Goal: Task Accomplishment & Management: Manage account settings

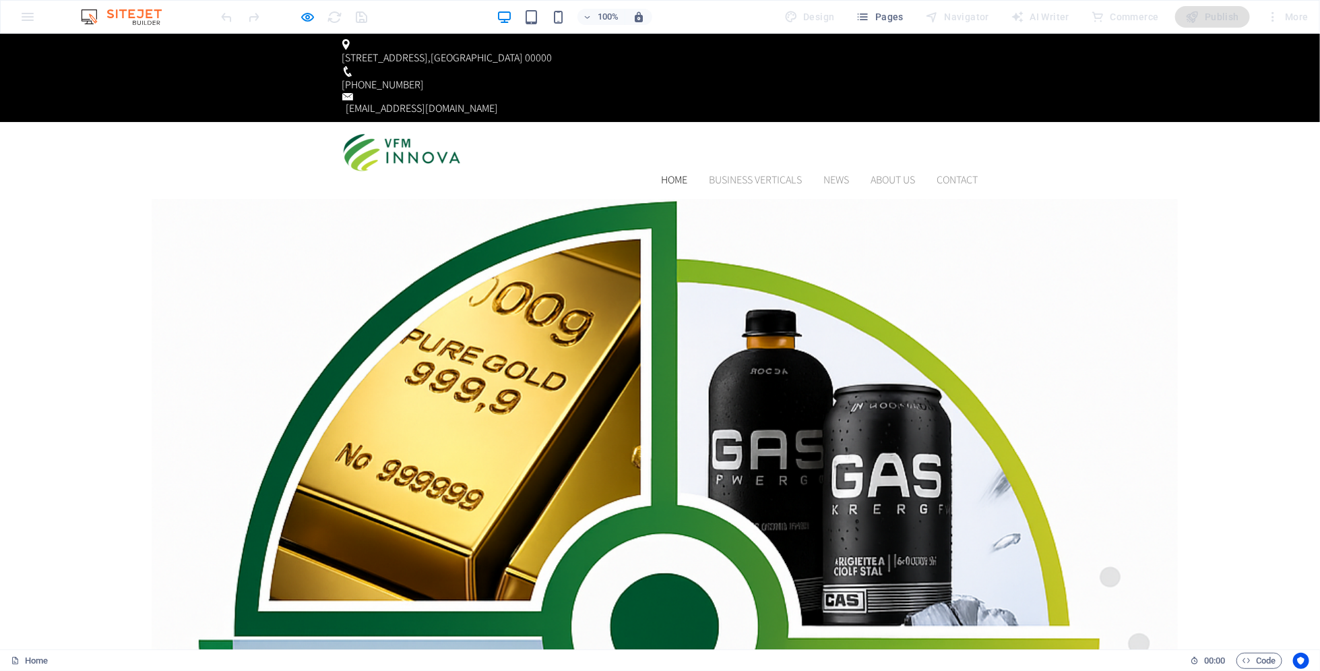
click at [718, 174] on link "BUSINESS VERTICALS" at bounding box center [756, 179] width 93 height 11
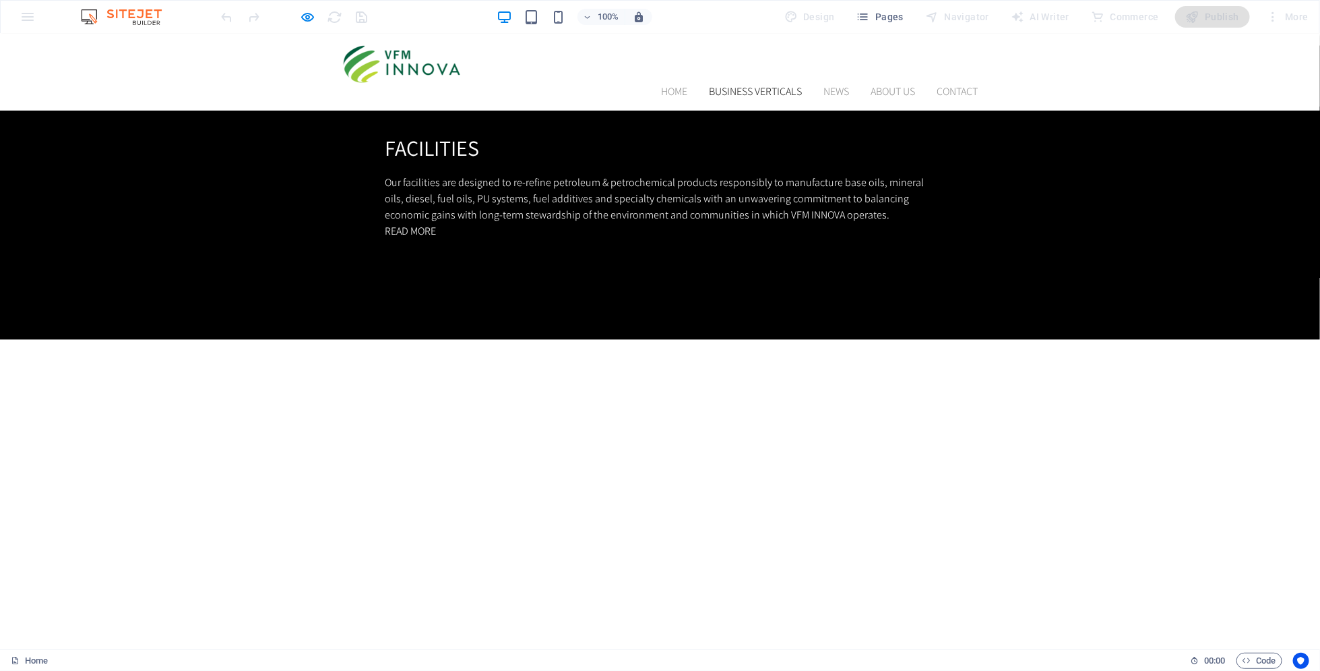
scroll to position [1497, 0]
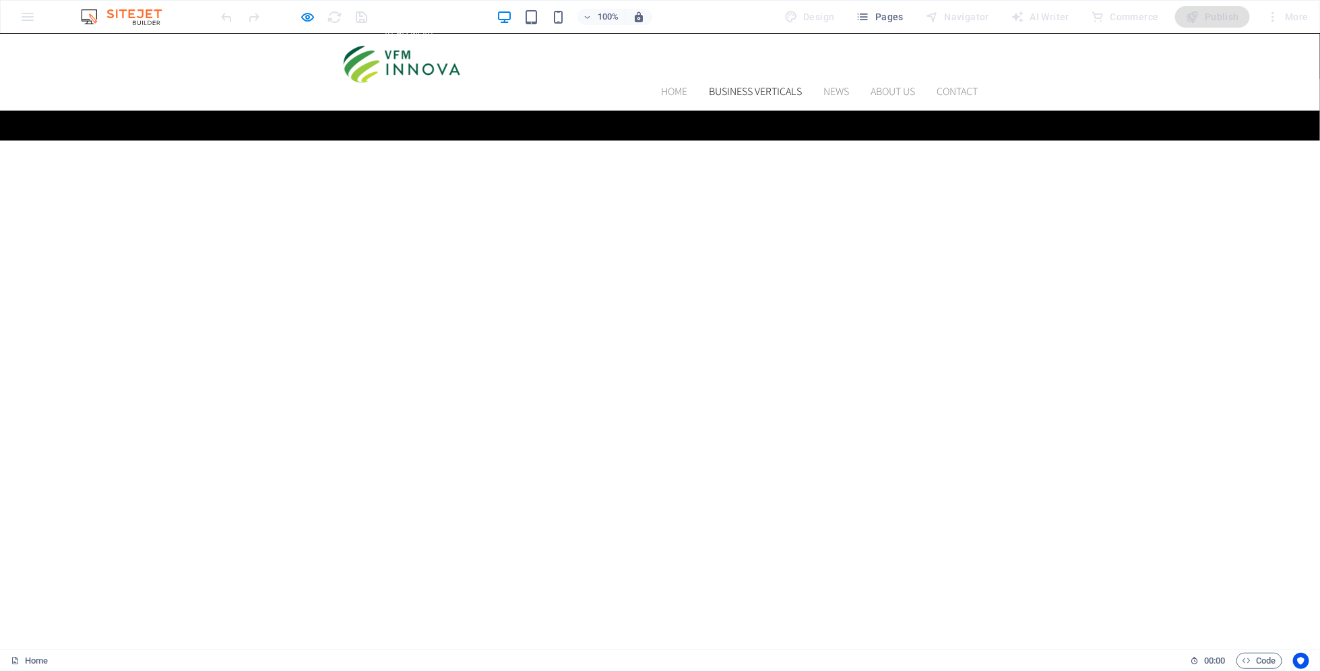
click at [720, 86] on link "BUSINESS VERTICALS" at bounding box center [756, 91] width 93 height 11
drag, startPoint x: 723, startPoint y: 67, endPoint x: 703, endPoint y: 56, distance: 22.7
click at [703, 56] on header "Home BUSINESS VERTICALS News About us Contact" at bounding box center [661, 71] width 658 height 77
click at [843, 83] on ul "Home BUSINESS VERTICALS News About us Contact" at bounding box center [660, 91] width 636 height 16
click at [824, 86] on link "News" at bounding box center [837, 91] width 26 height 11
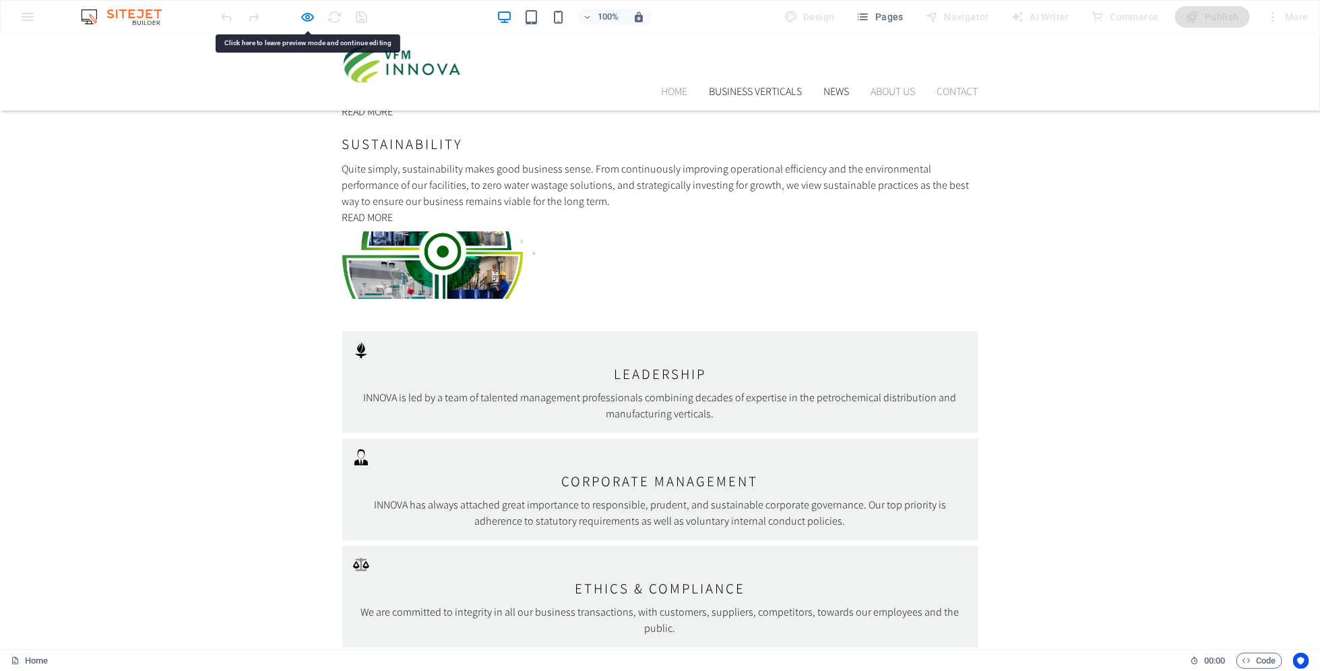
scroll to position [2191, 0]
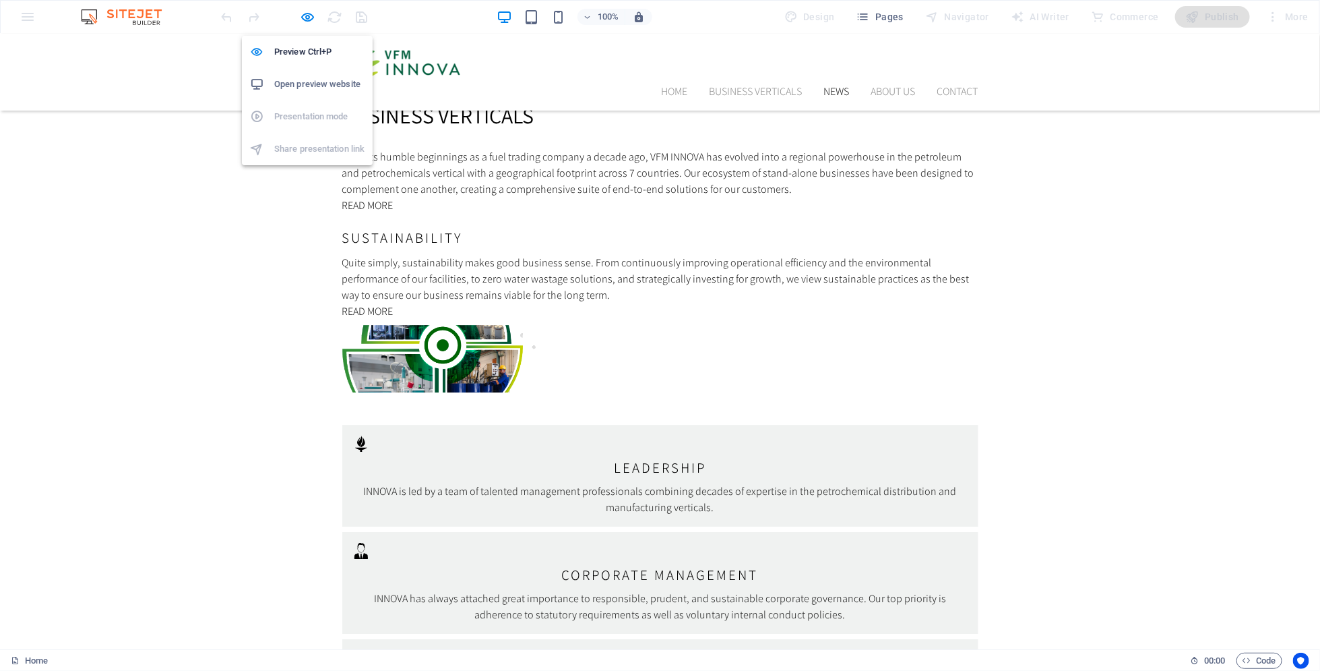
scroll to position [2207, 0]
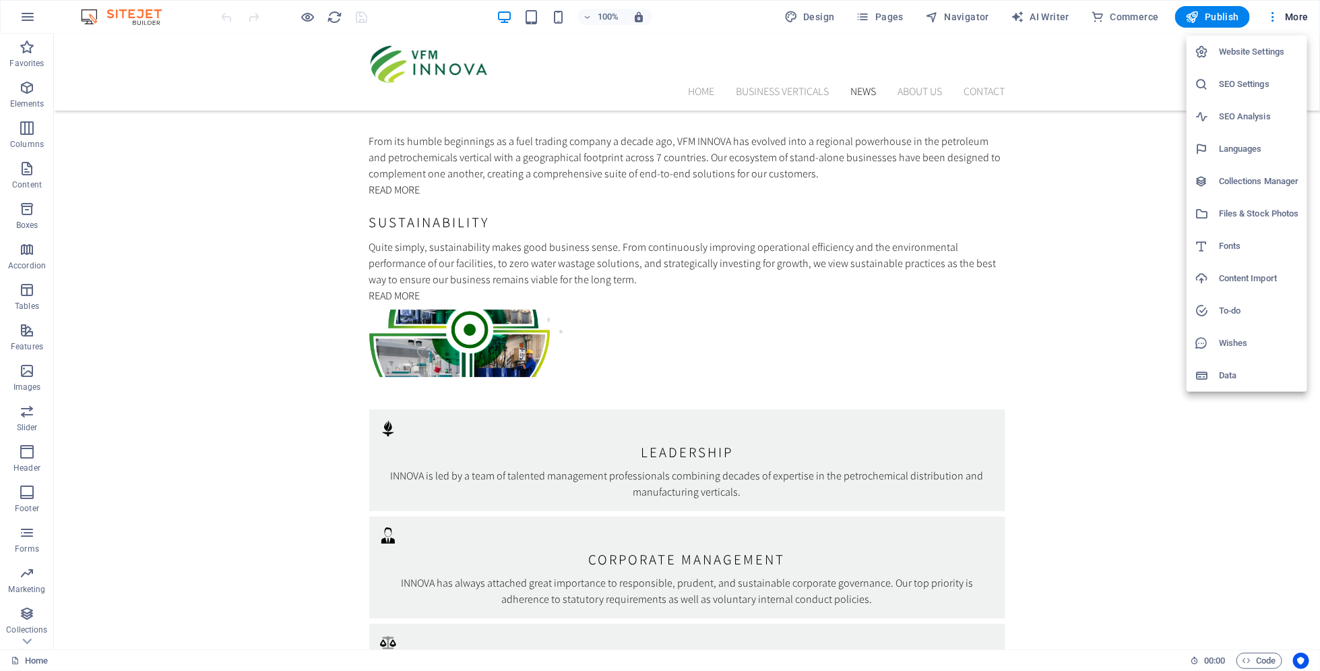
click at [883, 12] on div at bounding box center [660, 335] width 1320 height 671
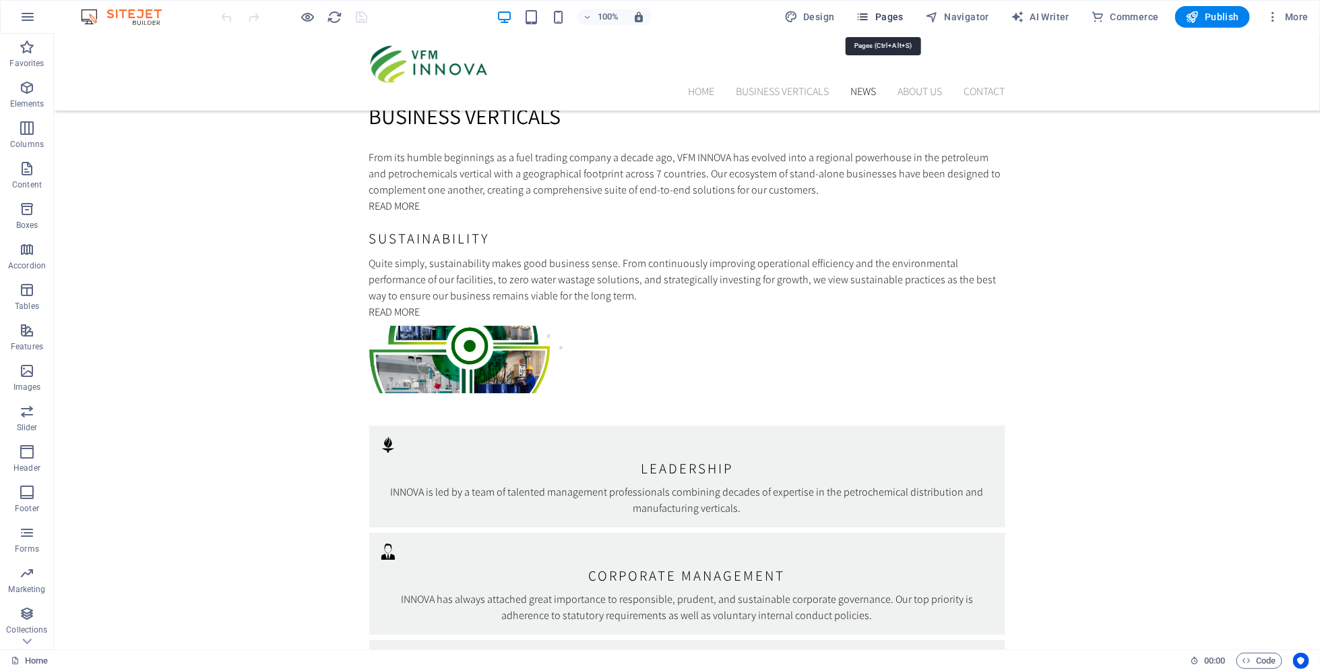
scroll to position [2239, 0]
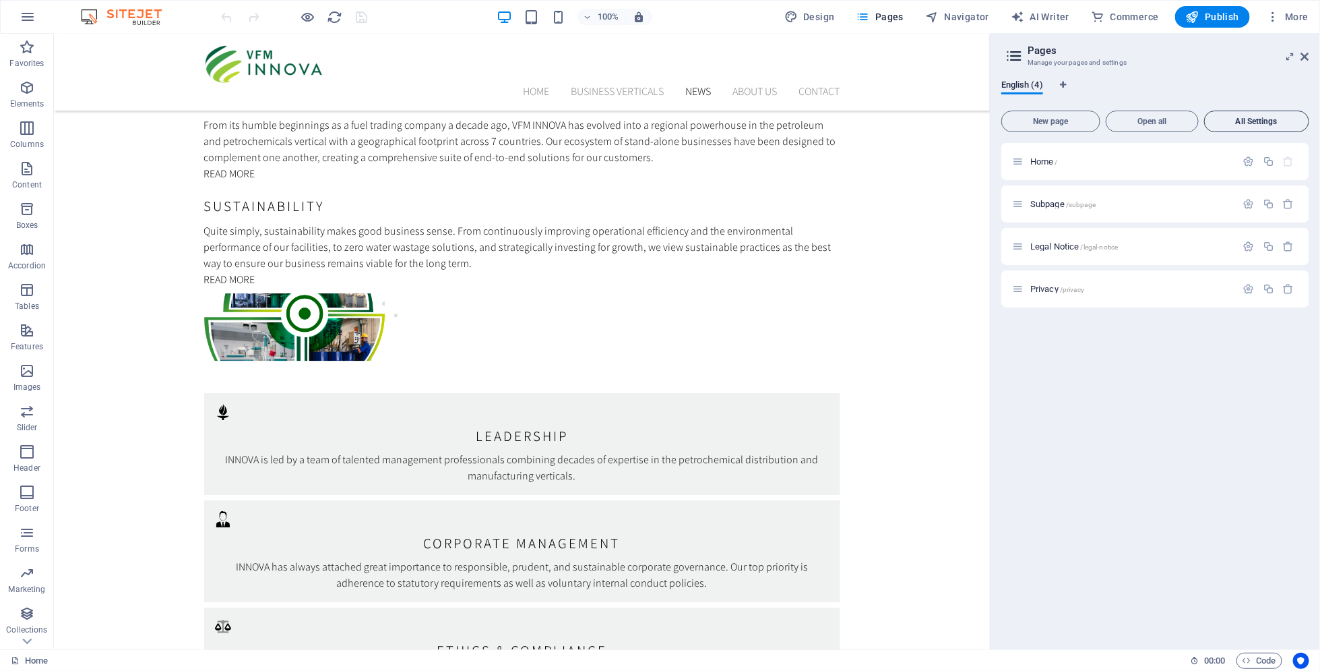
click at [1293, 119] on span "All Settings" at bounding box center [1257, 121] width 93 height 8
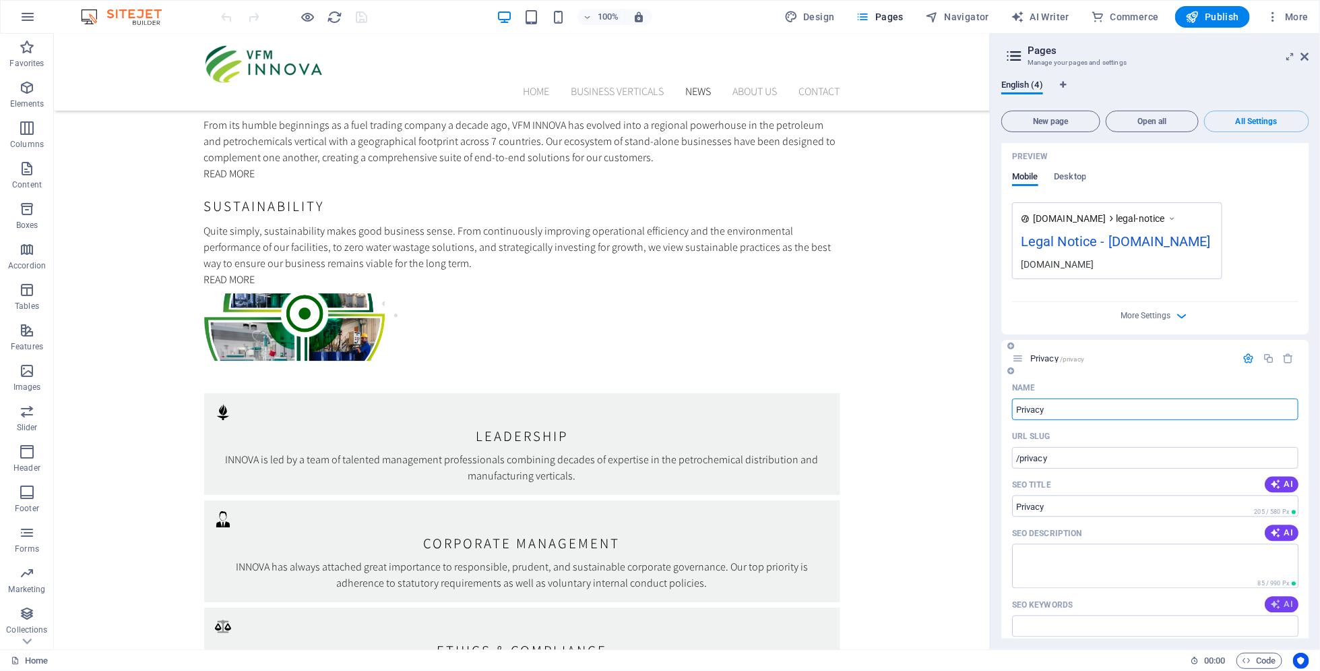
scroll to position [1546, 0]
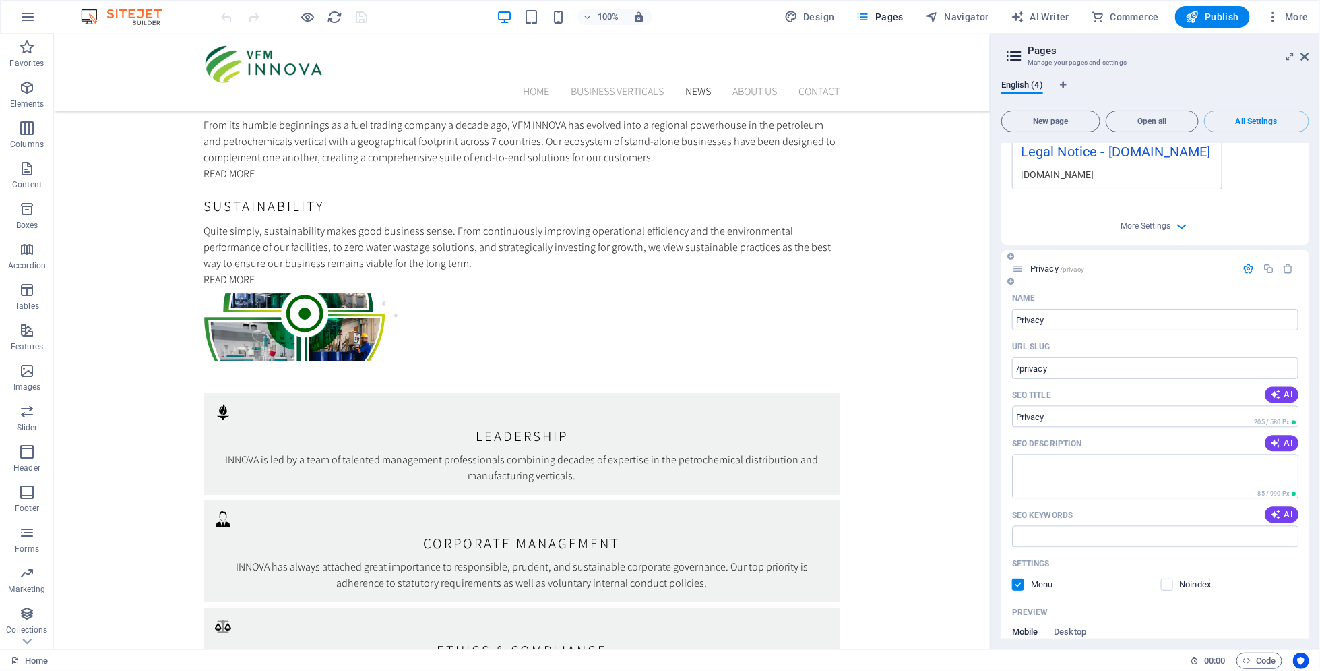
click at [1249, 263] on icon "button" at bounding box center [1249, 268] width 11 height 11
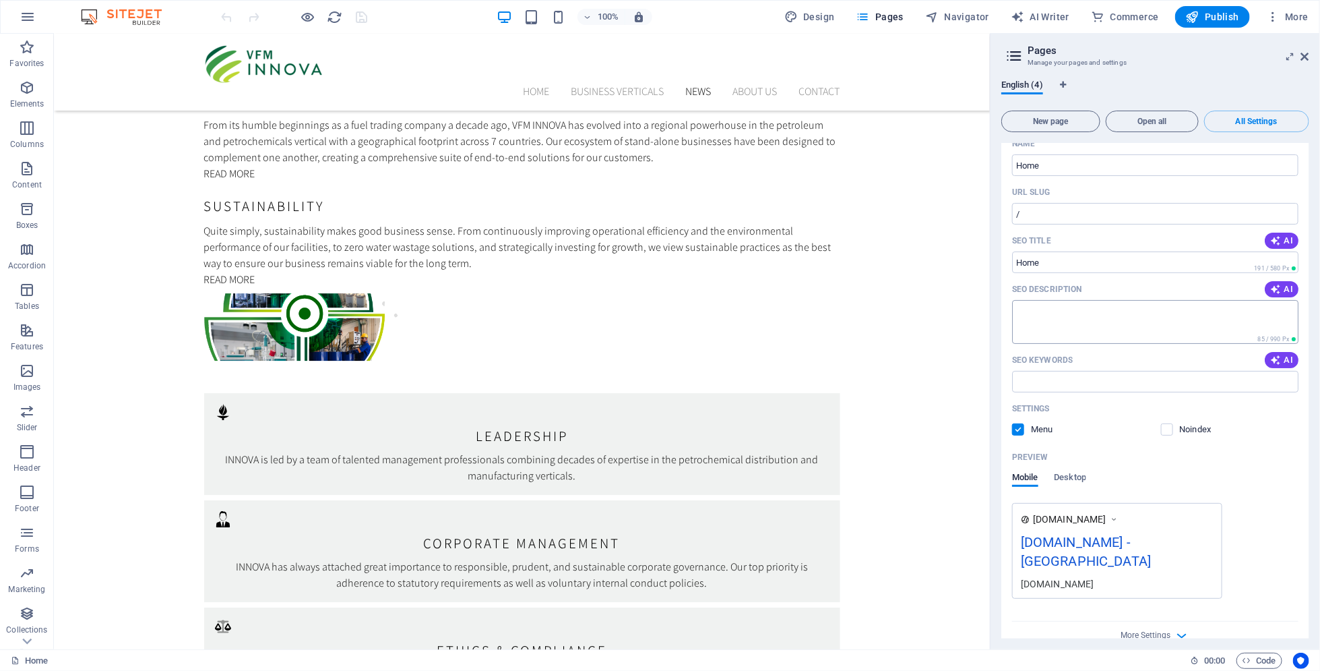
scroll to position [0, 0]
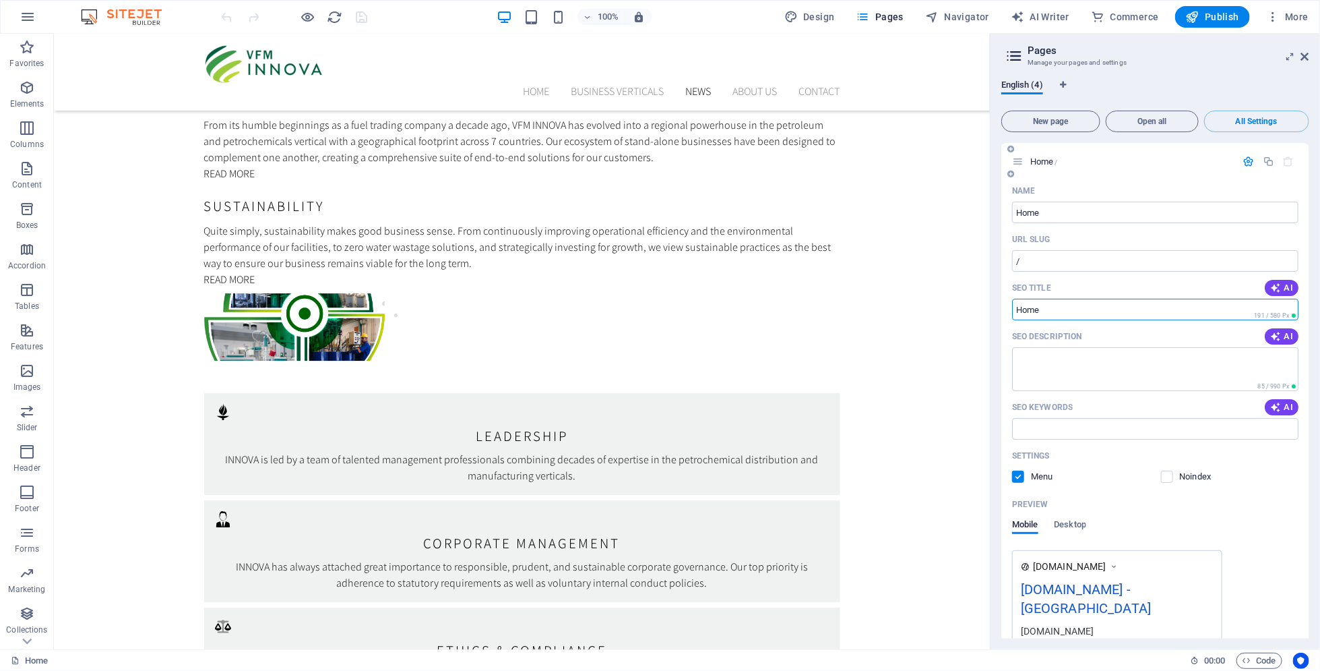
drag, startPoint x: 1174, startPoint y: 318, endPoint x: 1179, endPoint y: 334, distance: 16.2
drag, startPoint x: 1232, startPoint y: 367, endPoint x: 944, endPoint y: 286, distance: 298.8
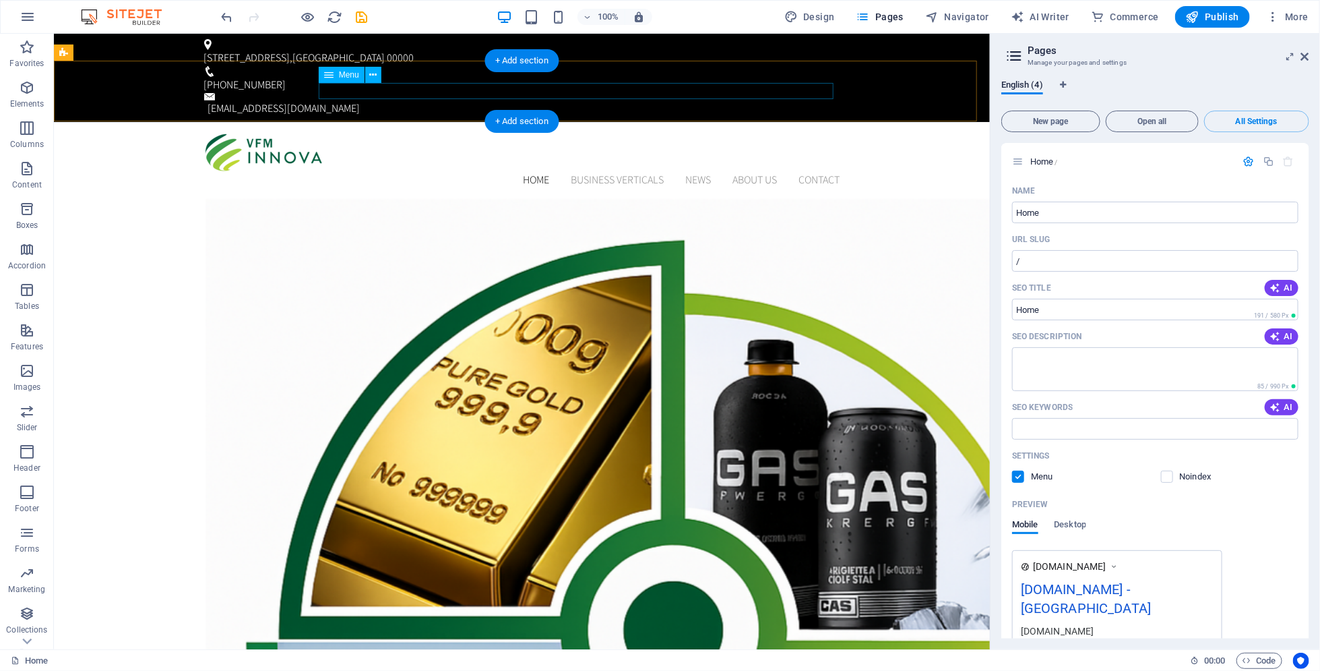
click at [793, 171] on nav "Home BUSINESS VERTICALS News About us Contact" at bounding box center [522, 179] width 636 height 16
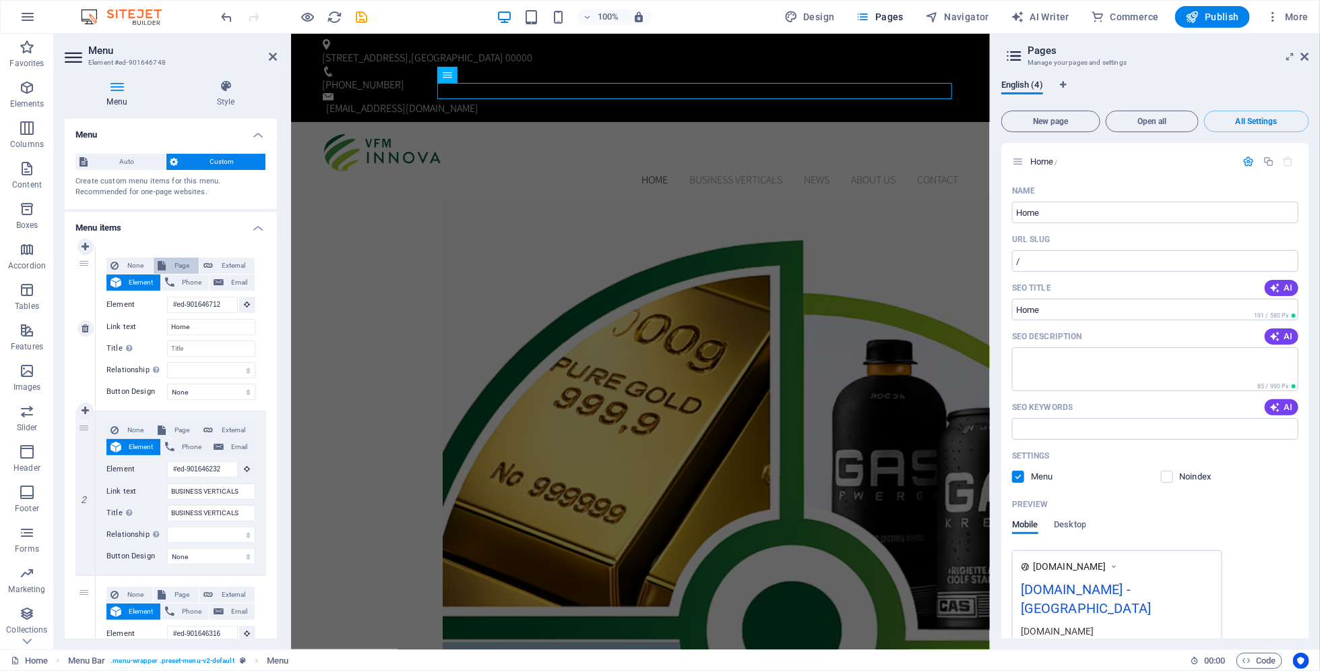
click at [191, 264] on span "Page" at bounding box center [182, 265] width 25 height 16
select select
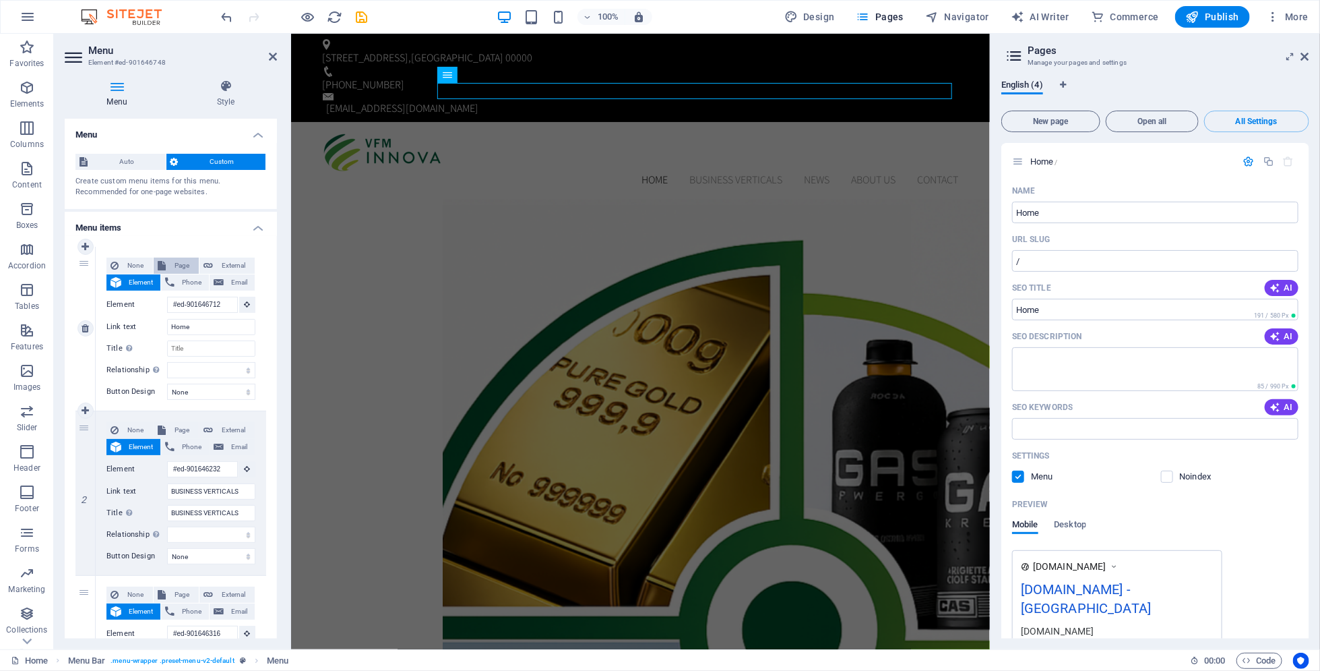
select select
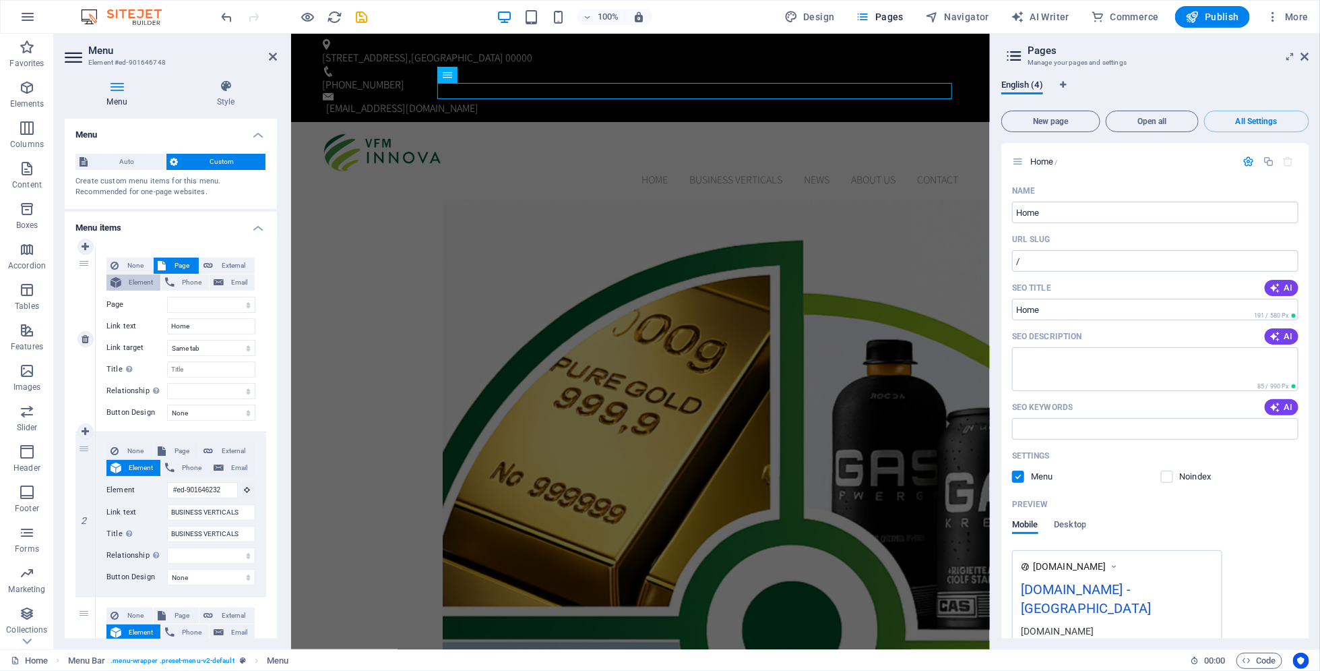
click at [135, 287] on span "Element" at bounding box center [140, 282] width 31 height 16
select select
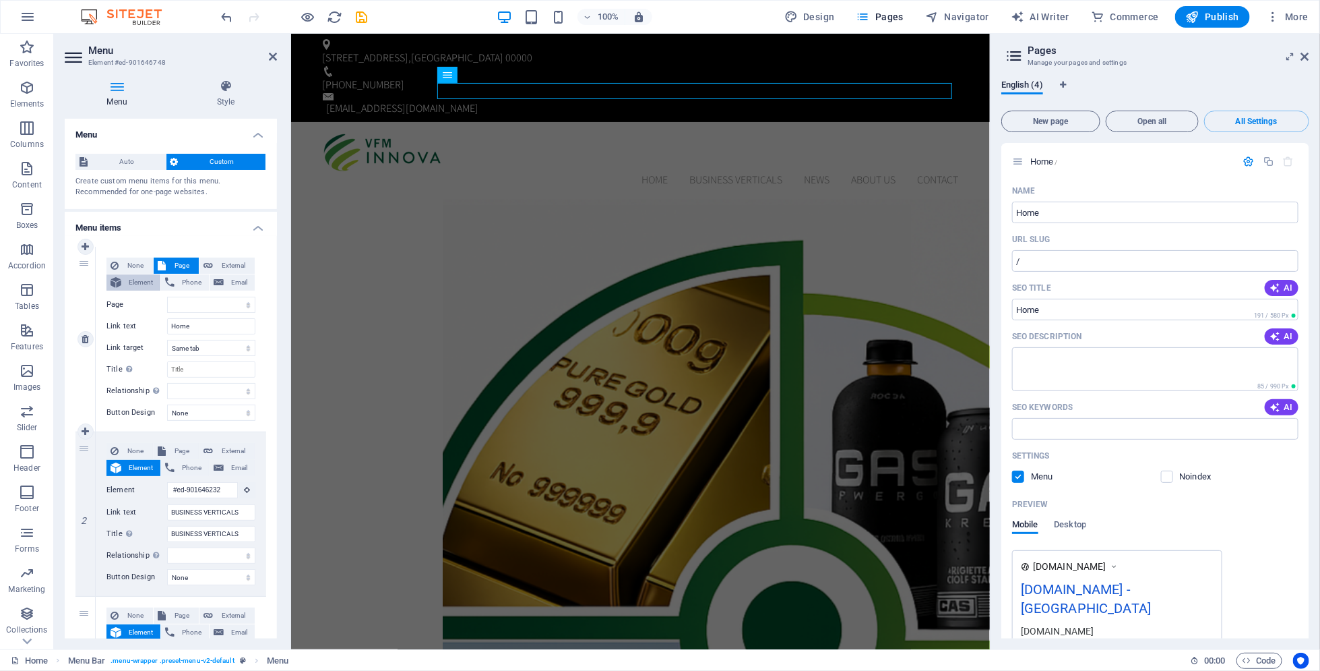
select select
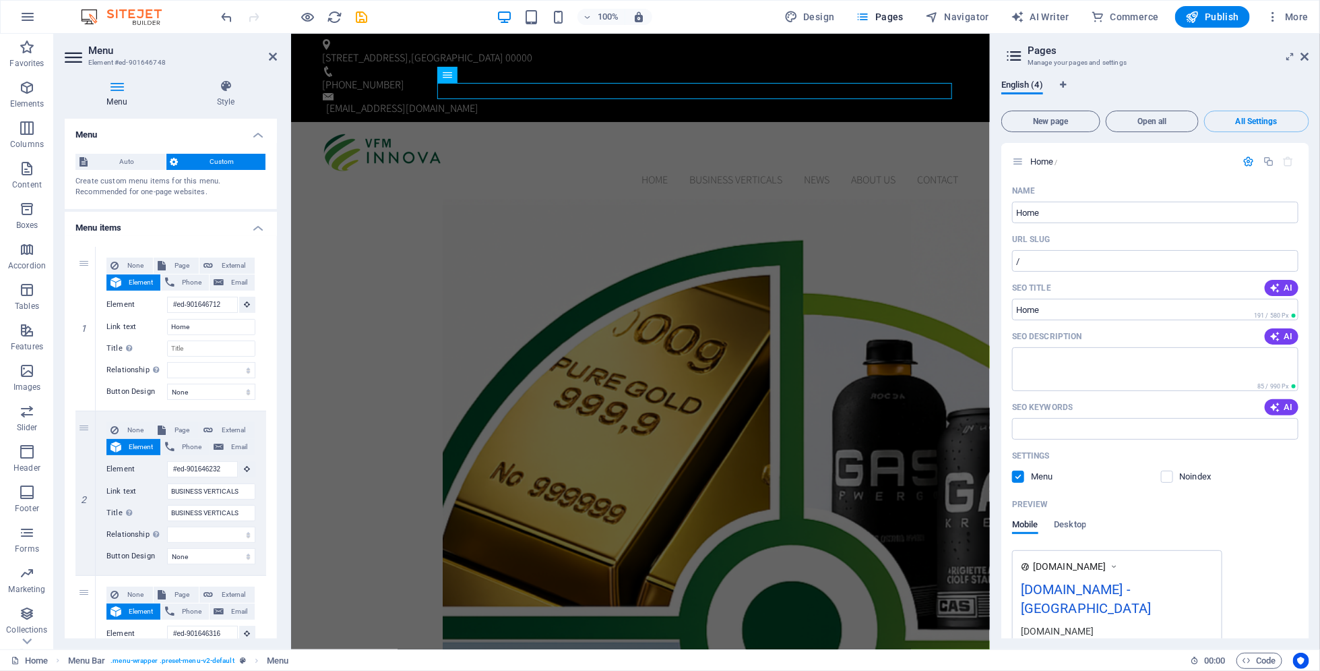
click at [1225, 61] on h3 "Manage your pages and settings" at bounding box center [1155, 63] width 255 height 12
click at [1227, 62] on h3 "Manage your pages and settings" at bounding box center [1155, 63] width 255 height 12
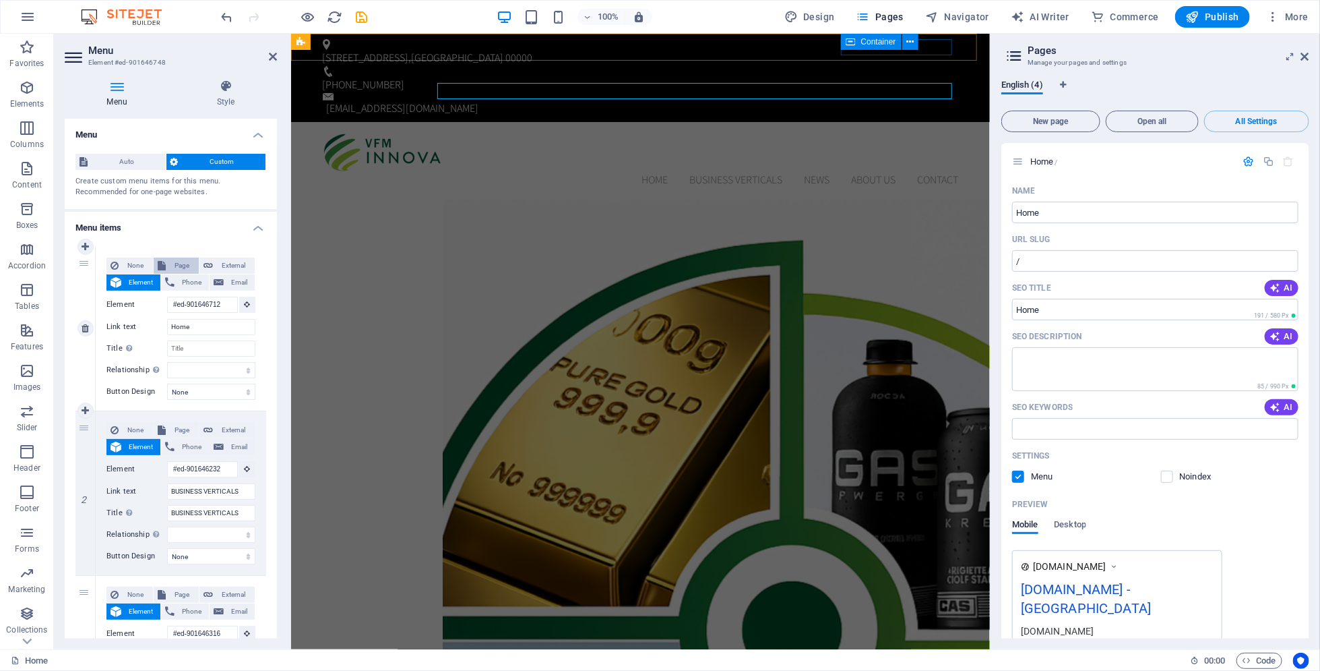
click at [187, 260] on span "Page" at bounding box center [182, 265] width 25 height 16
select select
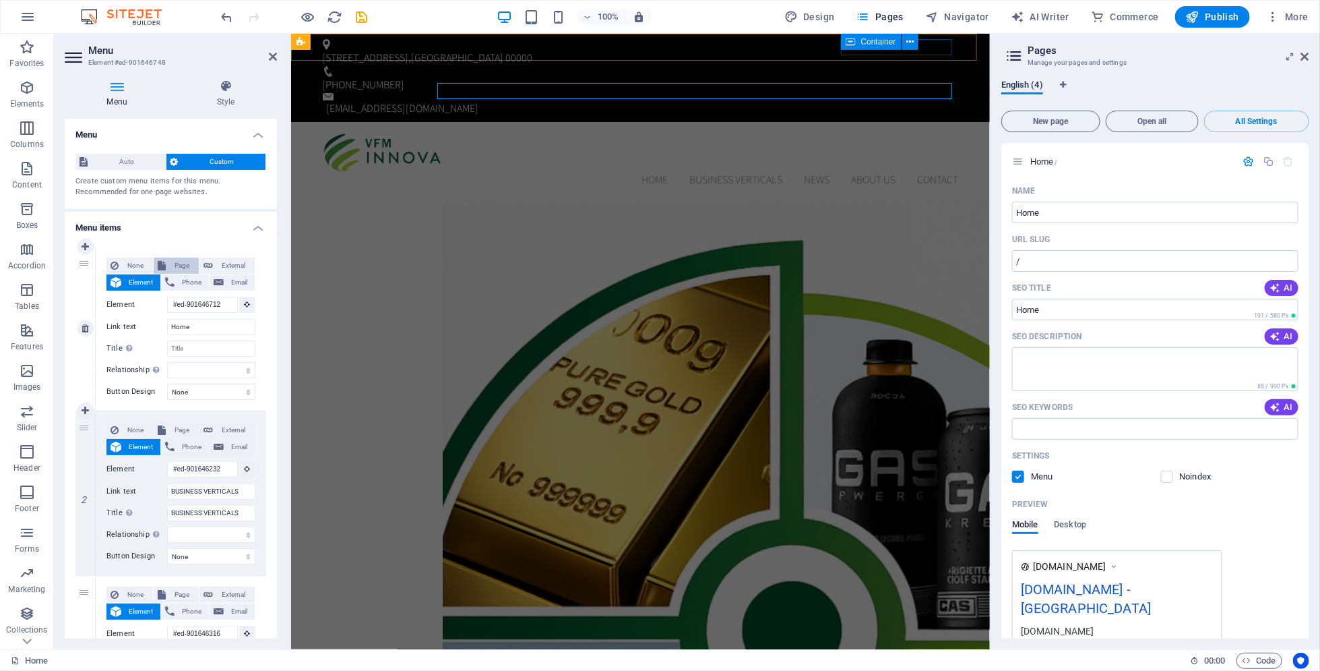
select select
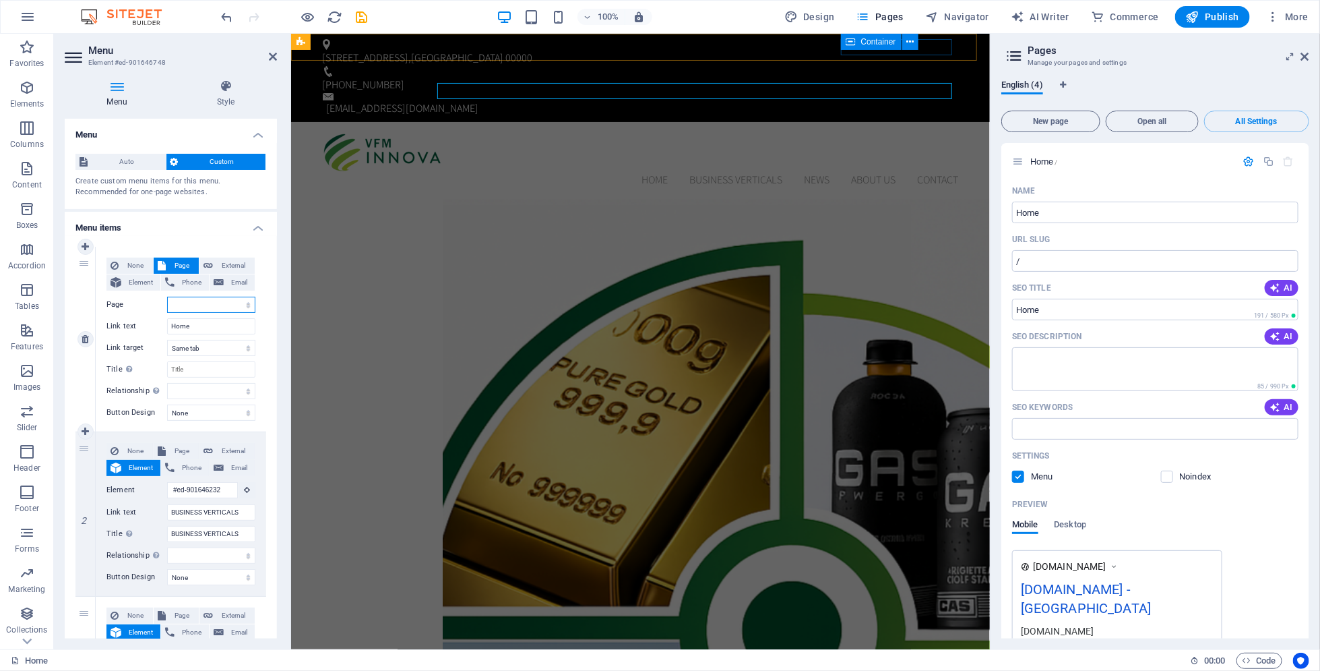
click at [200, 301] on select "Home Subpage Legal Notice Privacy" at bounding box center [211, 305] width 88 height 16
select select "1"
click at [167, 297] on select "Home Subpage Legal Notice Privacy" at bounding box center [211, 305] width 88 height 16
select select
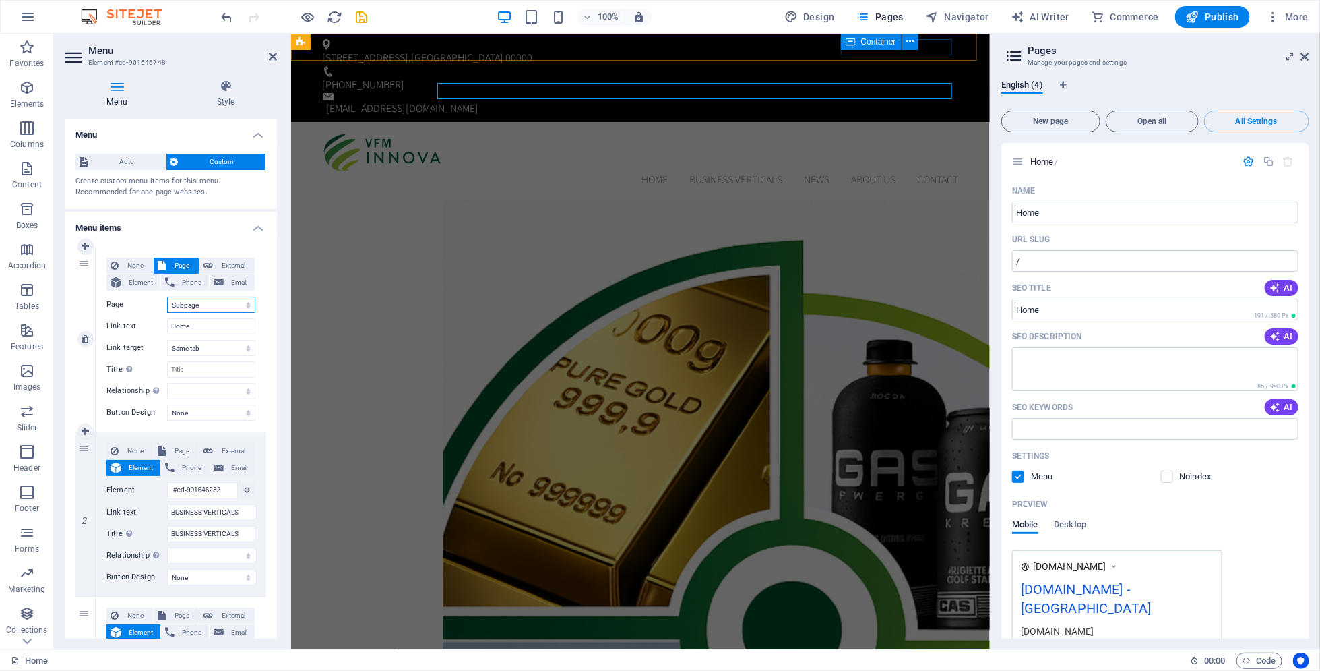
select select
click at [138, 257] on span "None" at bounding box center [136, 265] width 26 height 16
select select
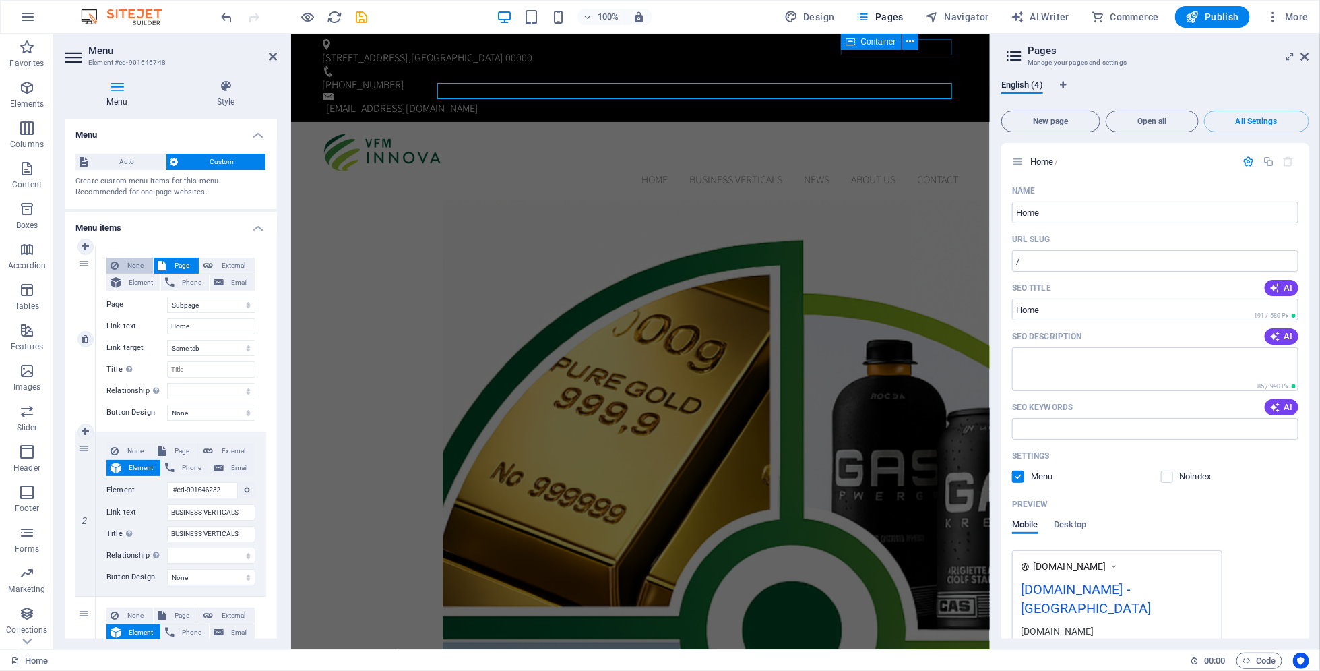
select select
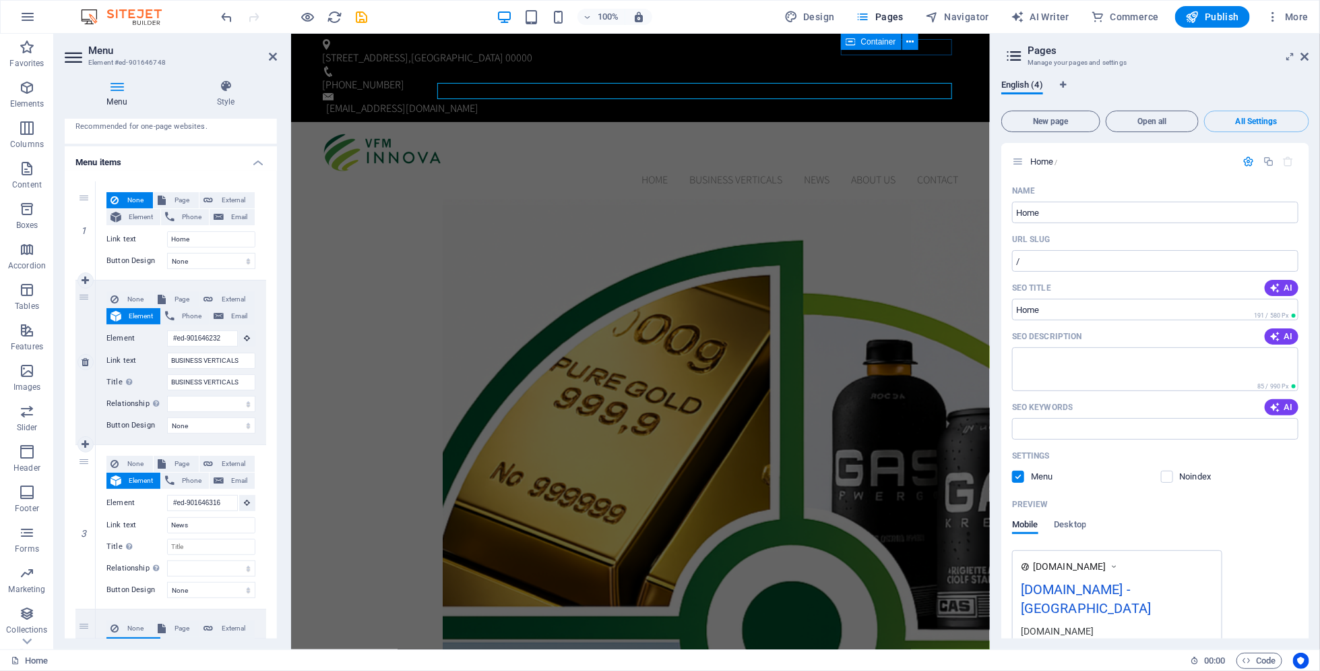
scroll to position [90, 0]
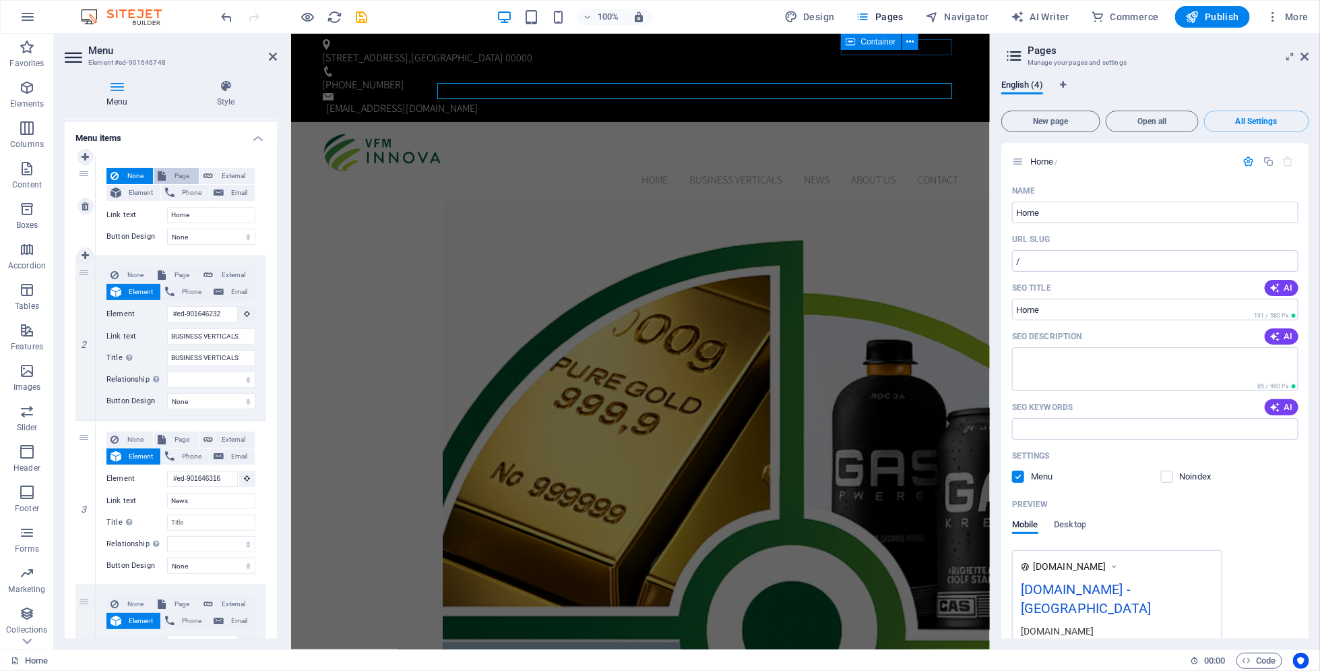
click at [181, 173] on span "Page" at bounding box center [182, 176] width 25 height 16
select select
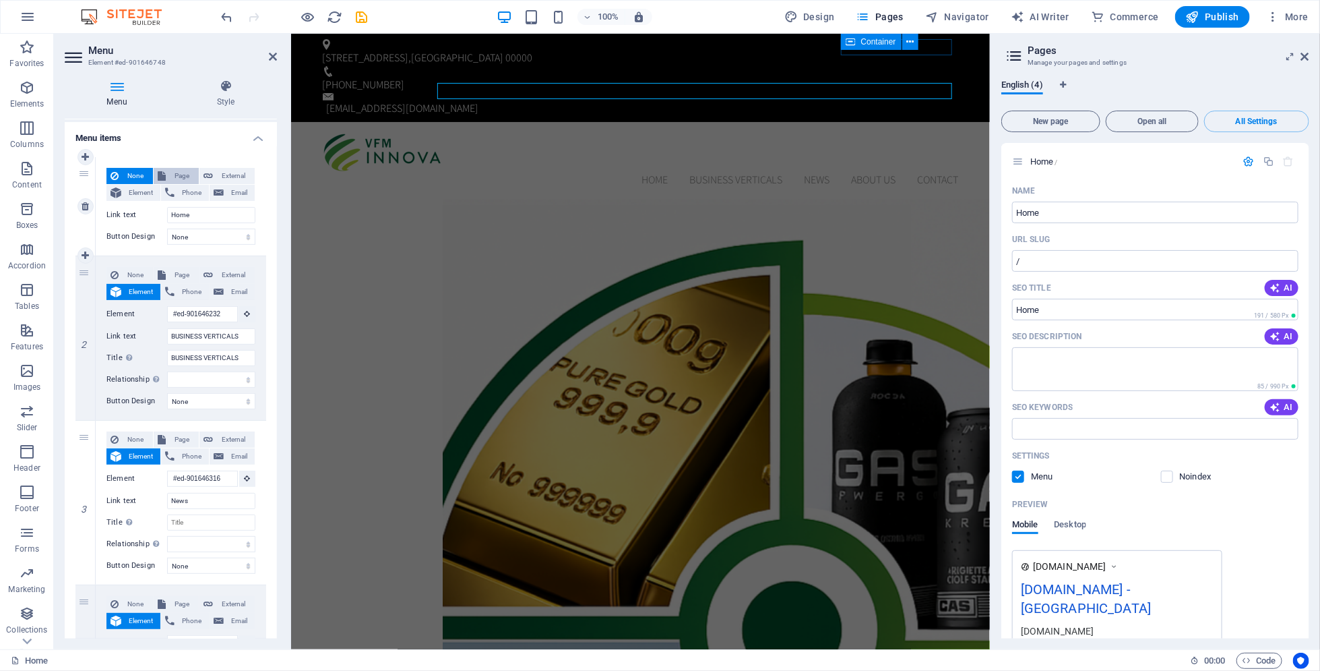
select select
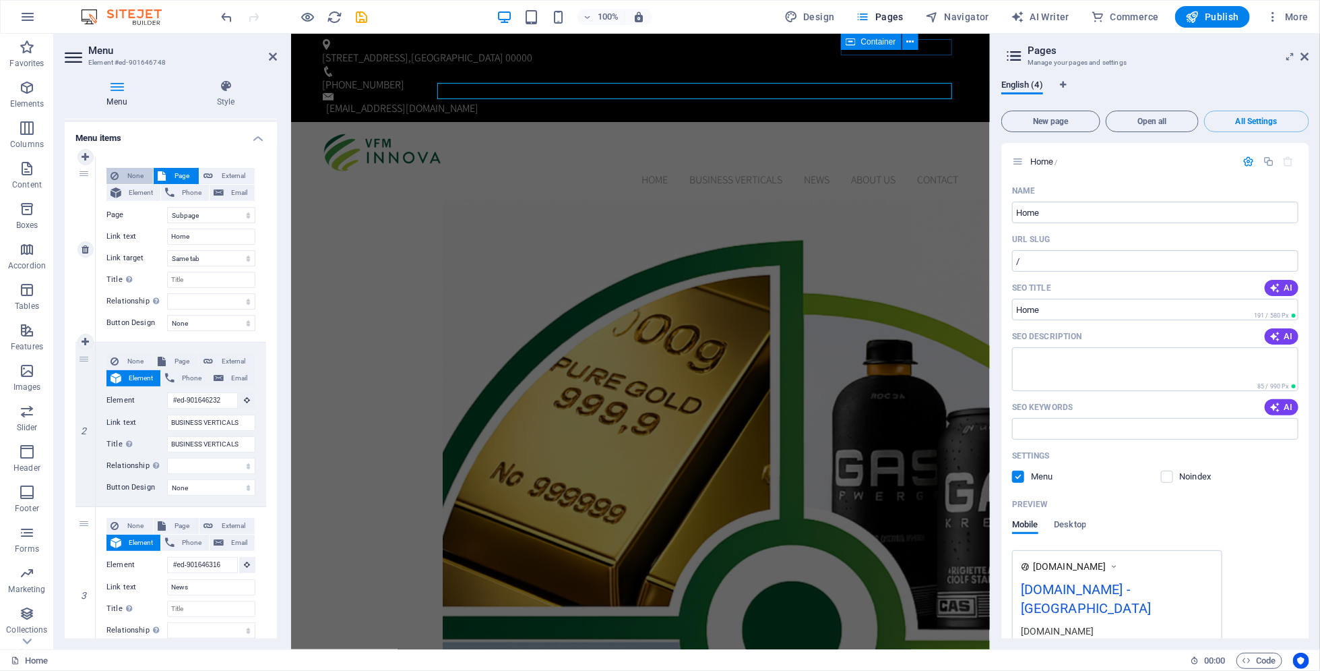
click at [129, 173] on span "None" at bounding box center [136, 176] width 26 height 16
select select
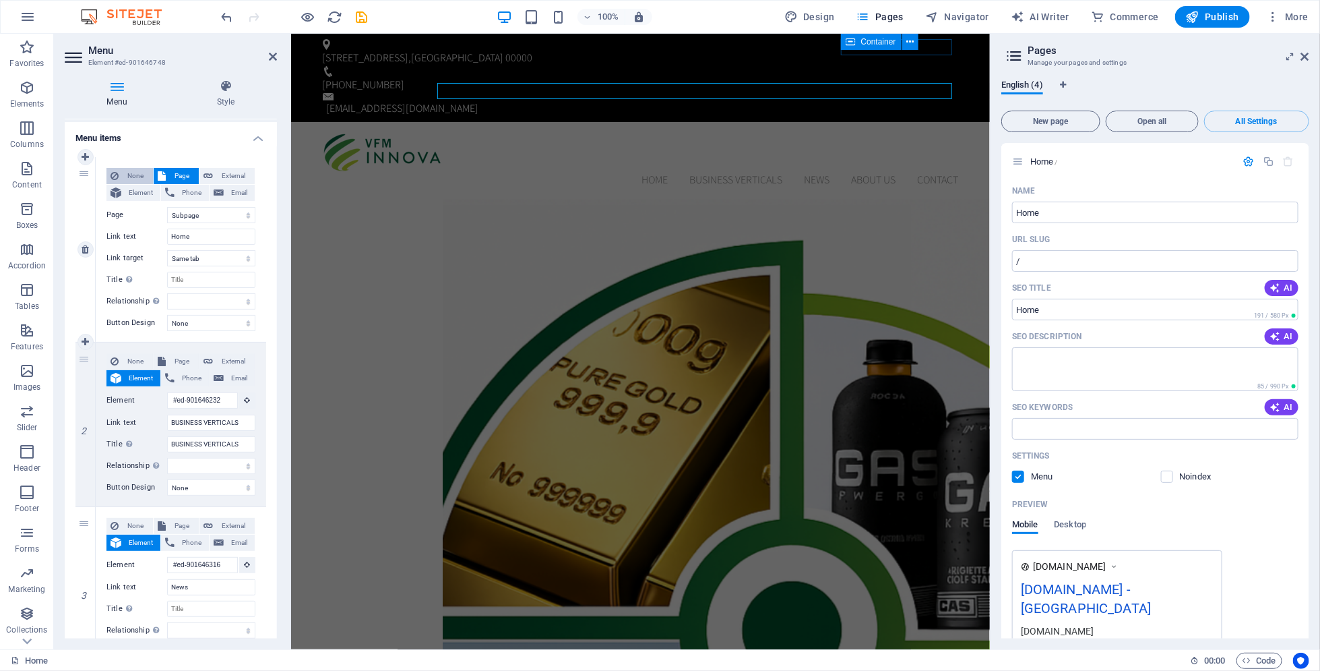
select select
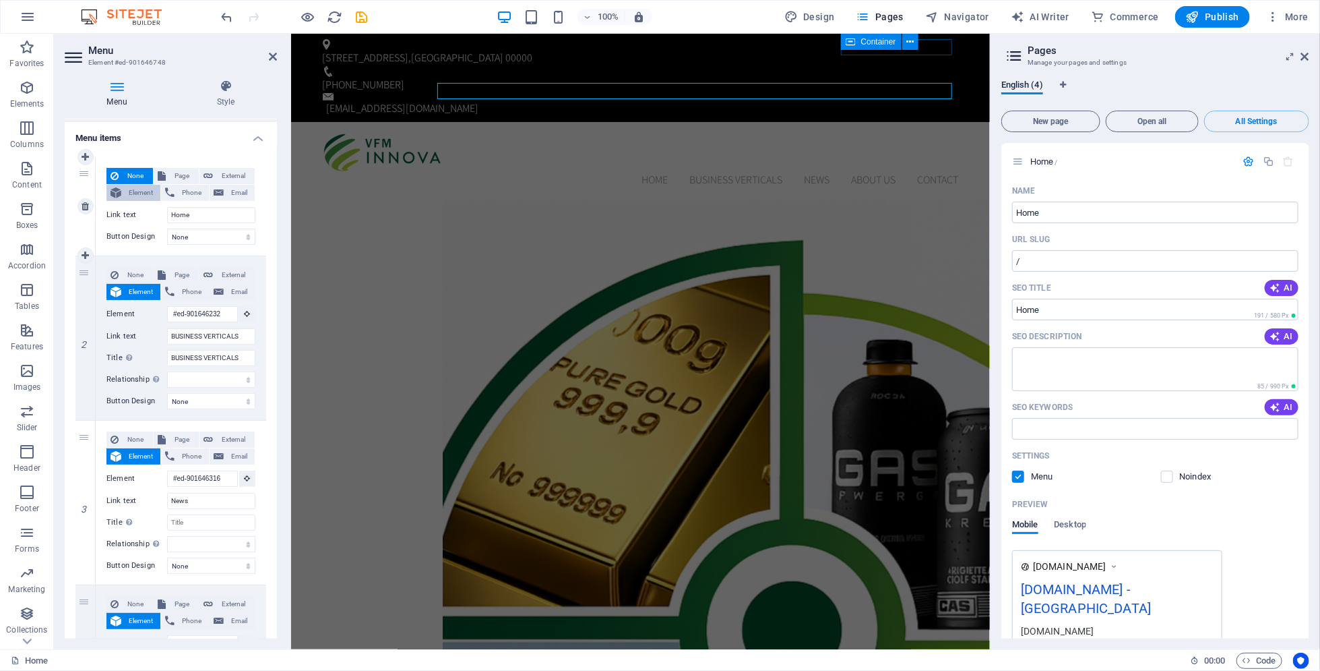
click at [120, 191] on icon at bounding box center [116, 193] width 11 height 16
select select
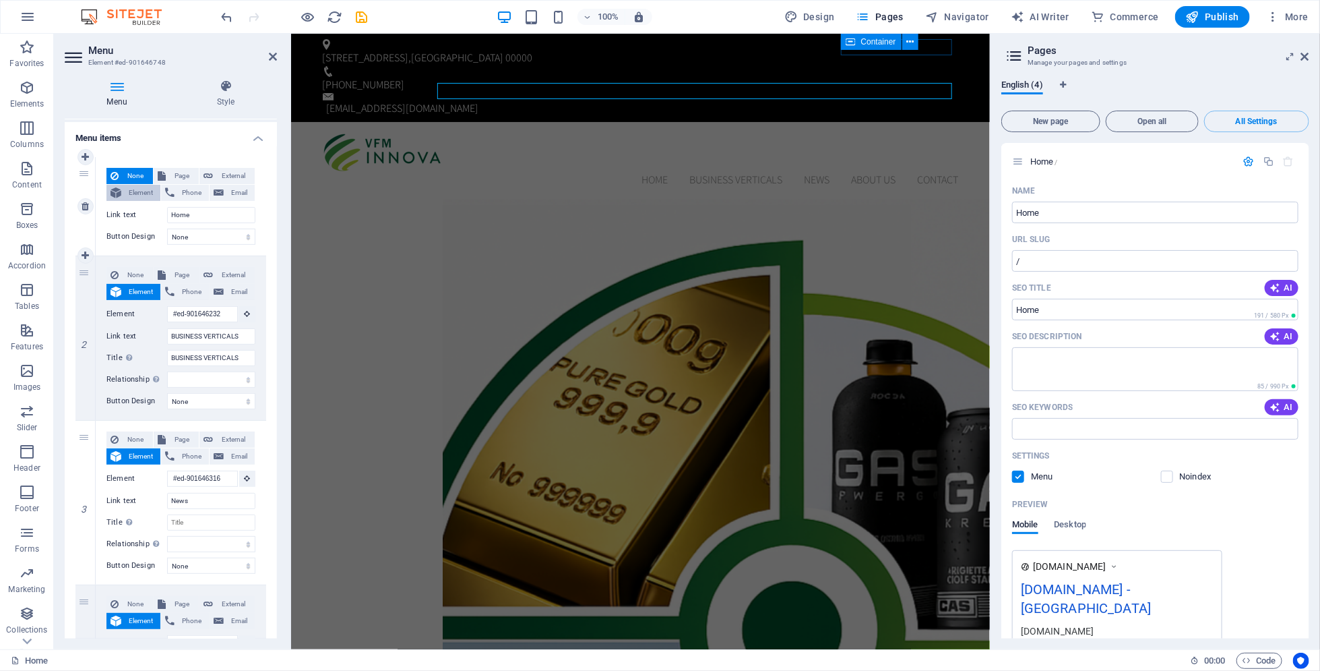
select select
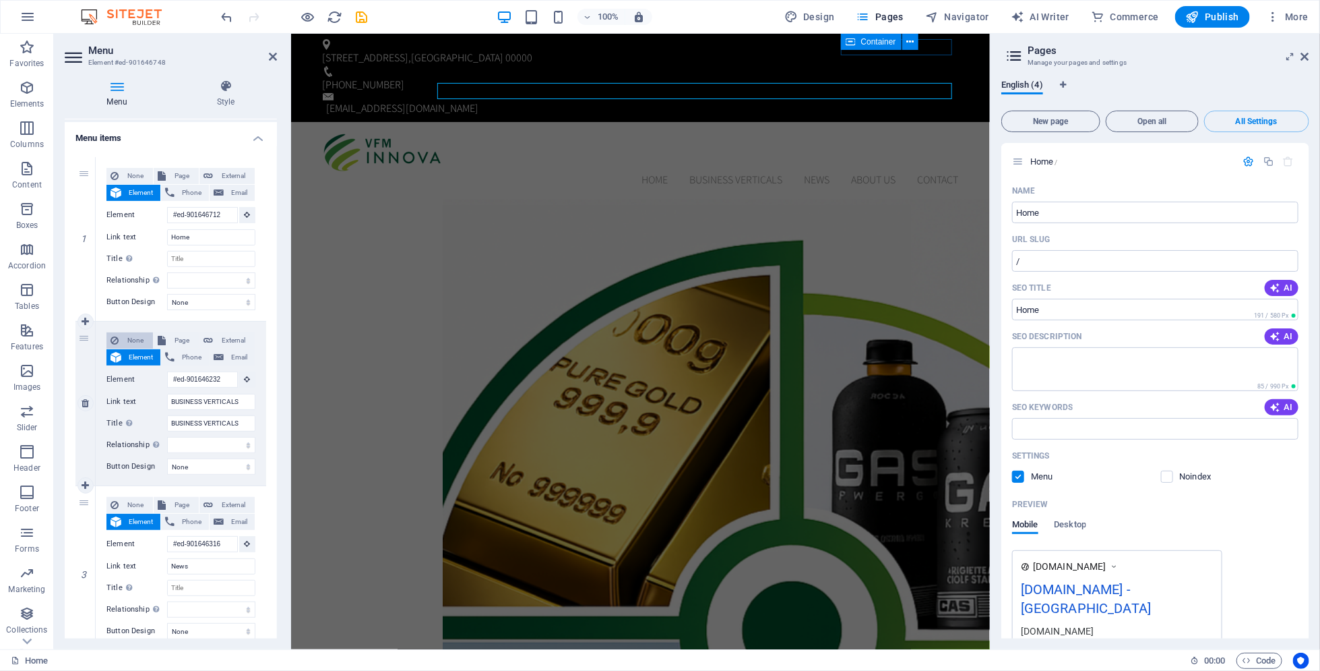
scroll to position [0, 0]
click at [124, 339] on span "None" at bounding box center [136, 340] width 26 height 16
select select
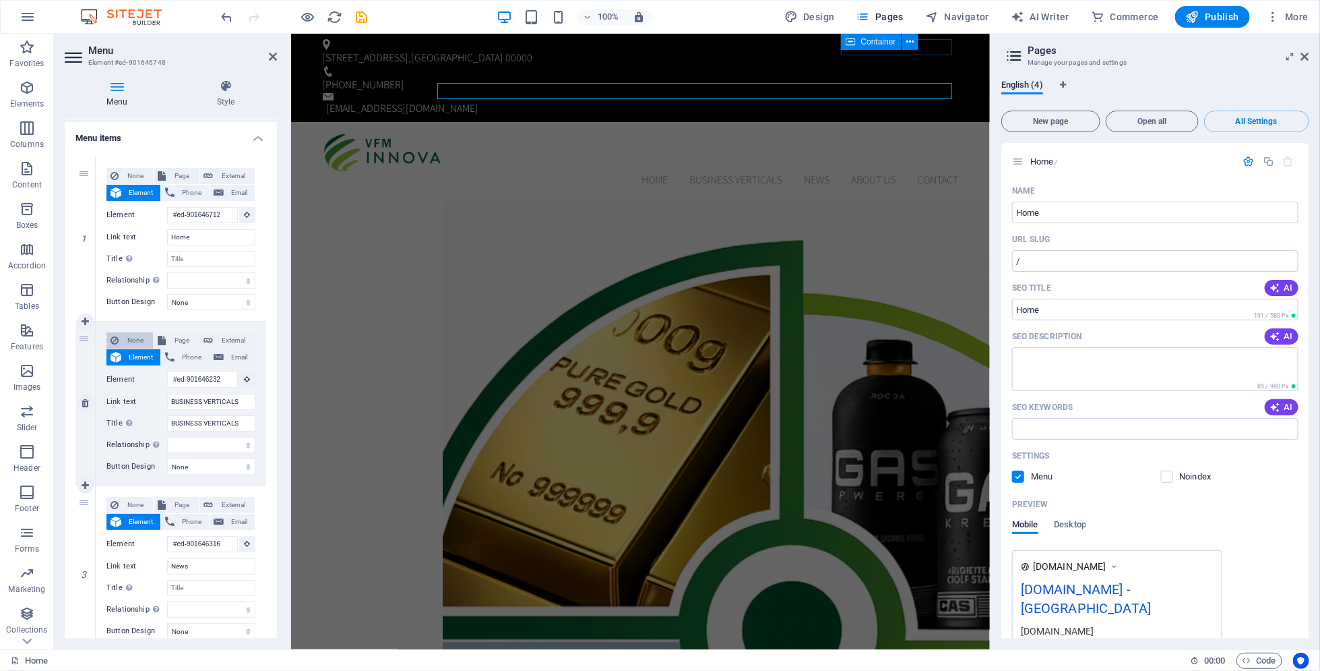
select select
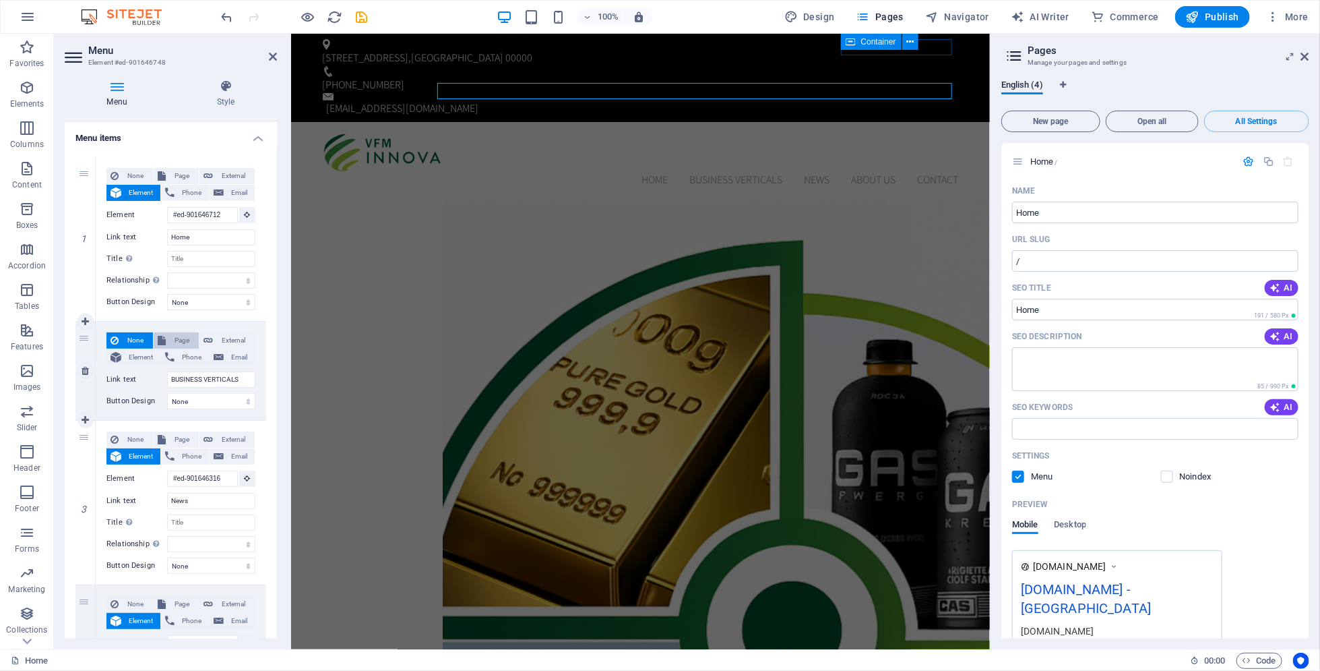
click at [170, 340] on span "Page" at bounding box center [182, 340] width 25 height 16
select select
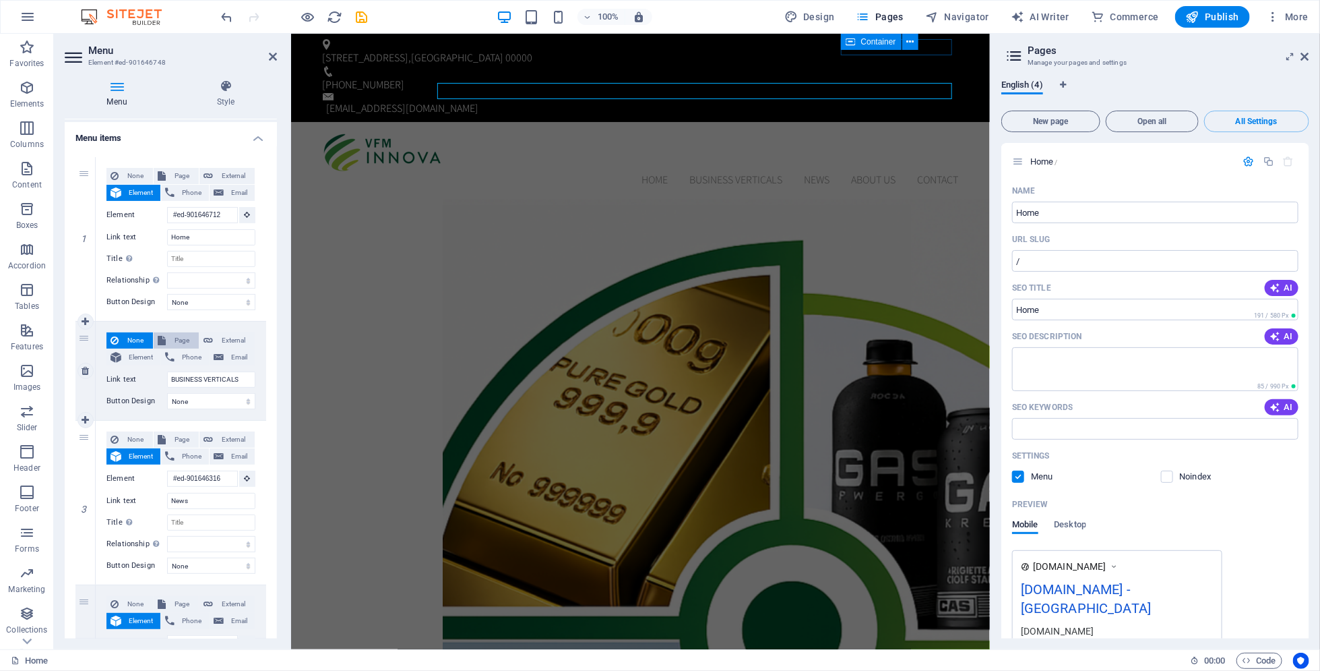
select select
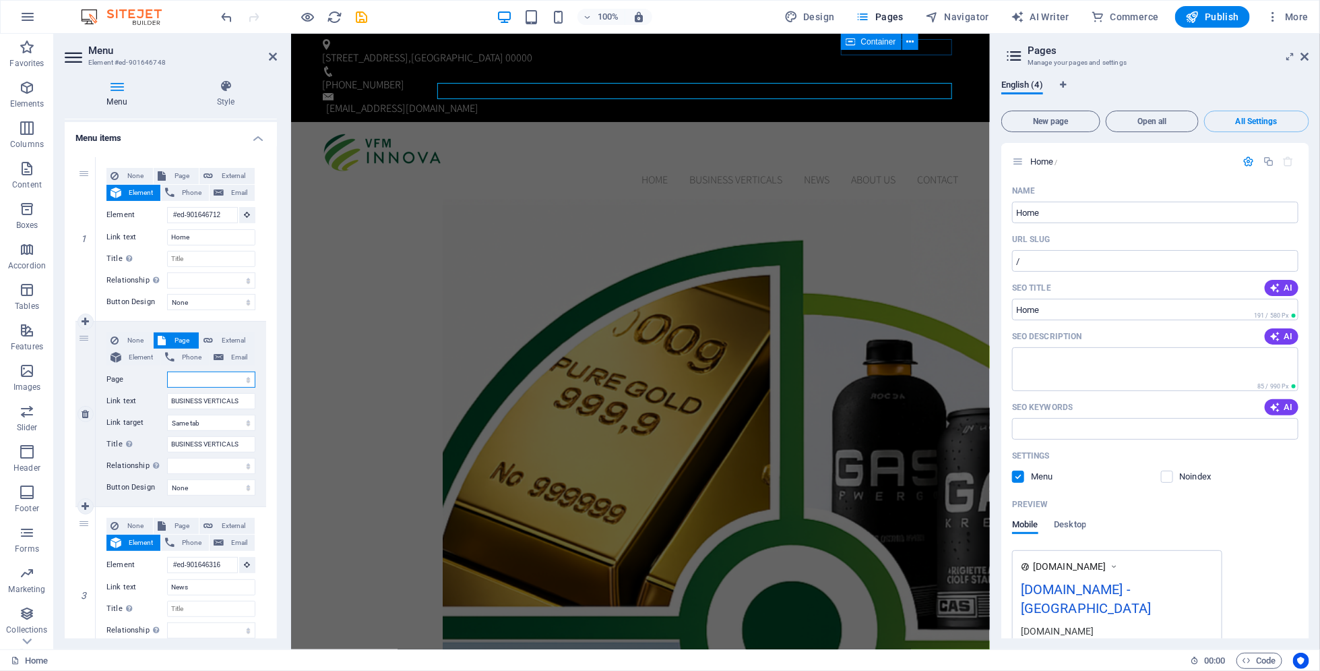
click at [195, 384] on select "Home Subpage Legal Notice Privacy" at bounding box center [211, 379] width 88 height 16
select select "2"
click at [167, 371] on select "Home Subpage Legal Notice Privacy" at bounding box center [211, 379] width 88 height 16
select select
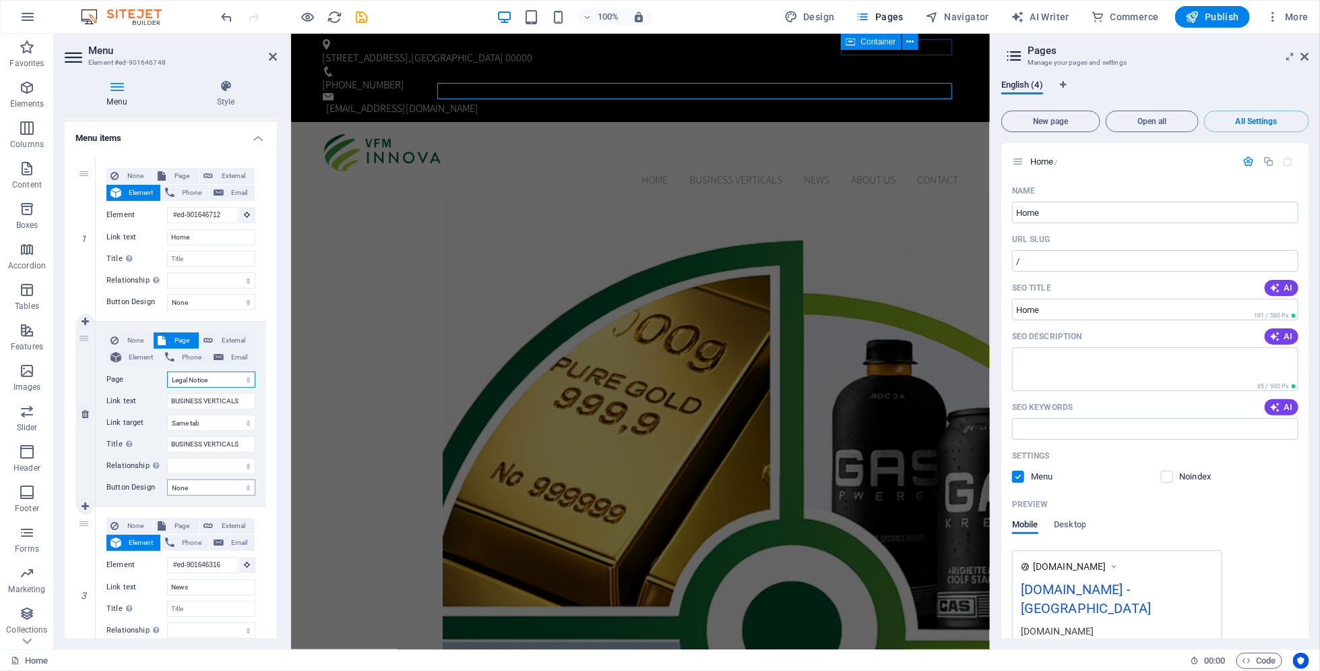
select select
click at [233, 382] on select "Home Subpage Legal Notice Privacy" at bounding box center [211, 379] width 88 height 16
click at [142, 356] on span "Element" at bounding box center [140, 357] width 31 height 16
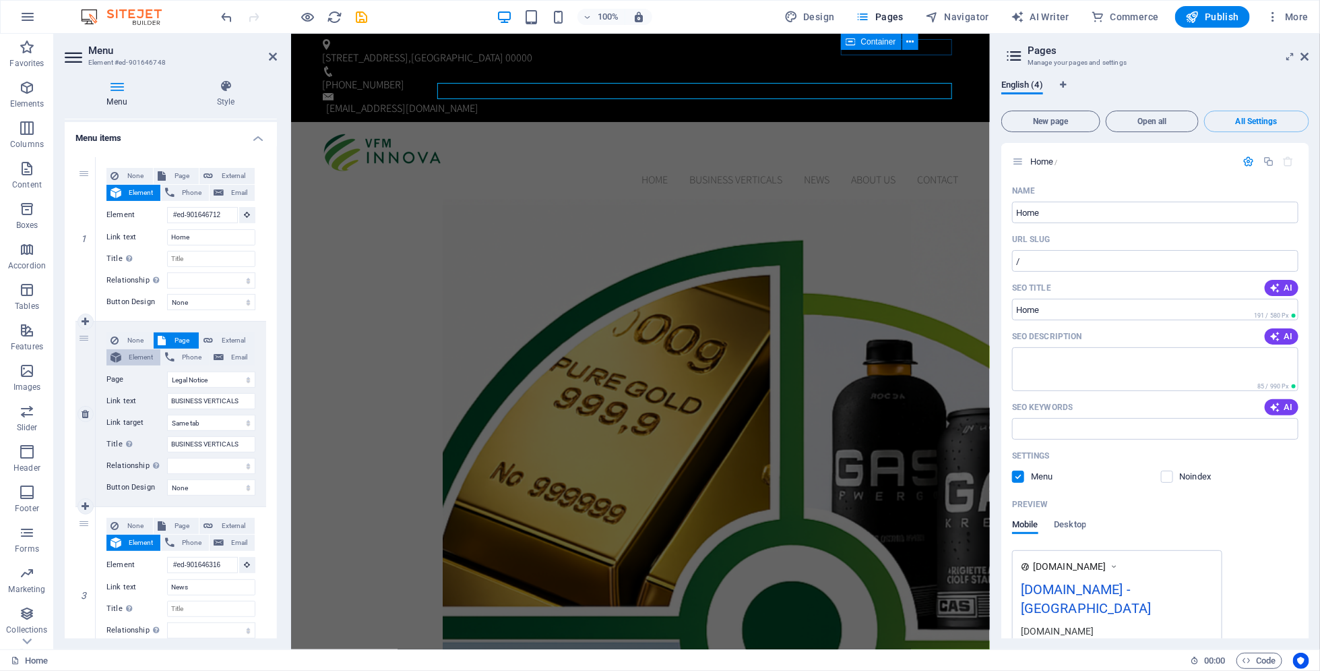
select select
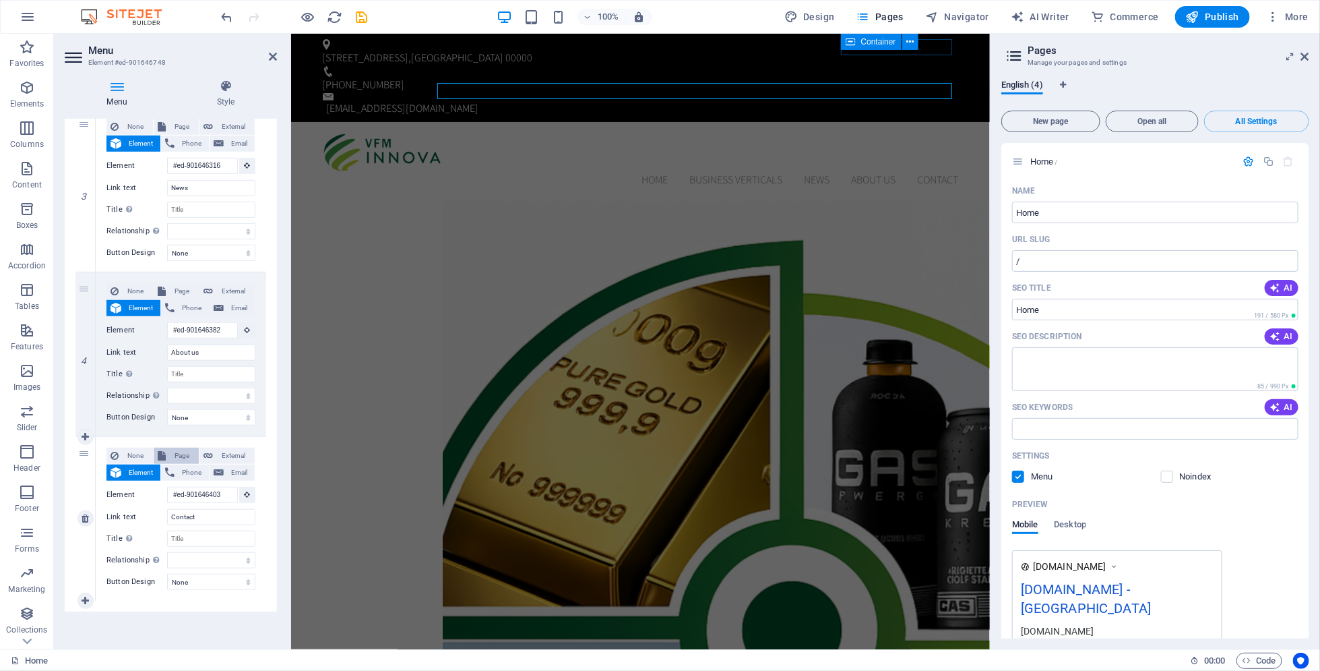
click at [175, 456] on span "Page" at bounding box center [182, 456] width 25 height 16
select select
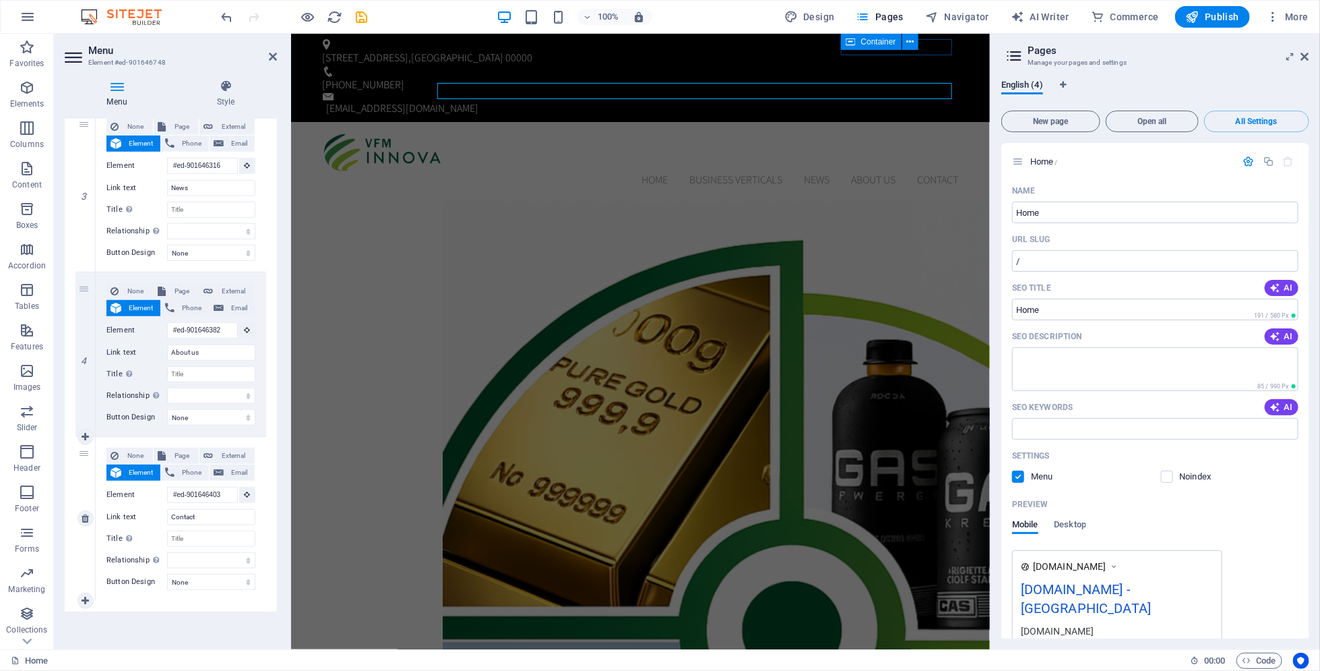
select select
click at [194, 489] on select "Home Subpage Legal Notice Privacy" at bounding box center [211, 495] width 88 height 16
select select "1"
click at [167, 487] on select "Home Subpage Legal Notice Privacy" at bounding box center [211, 495] width 88 height 16
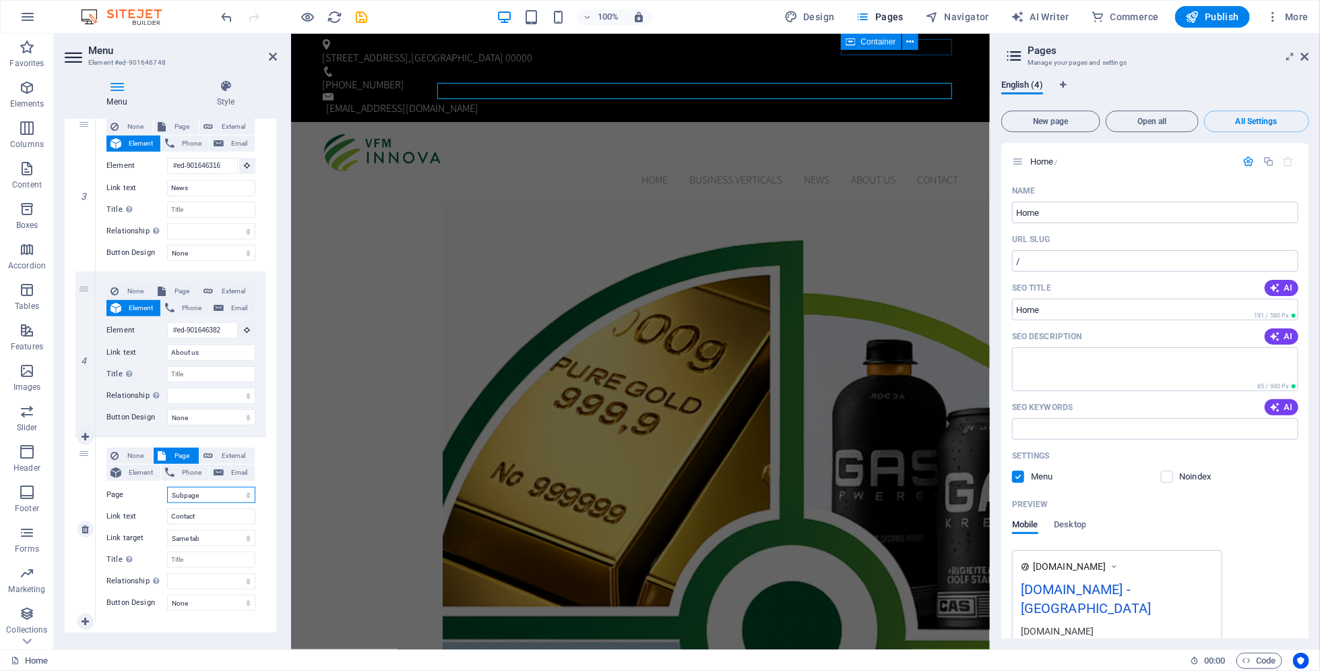
select select
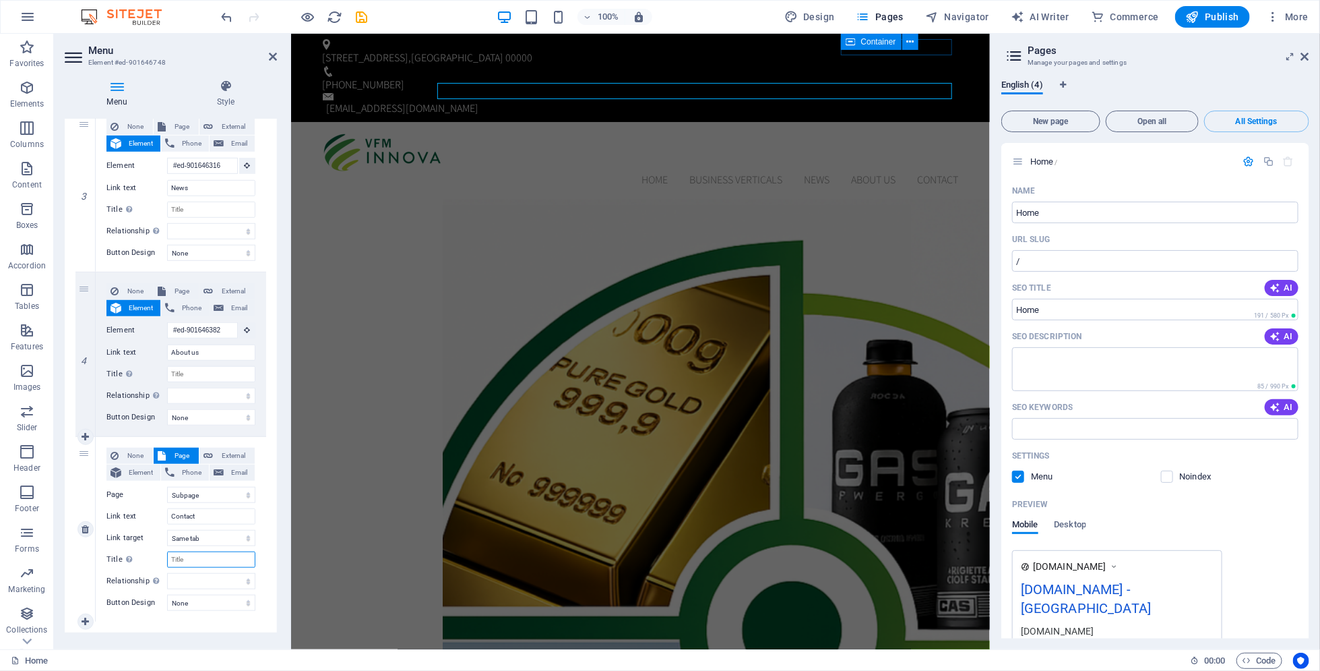
click at [236, 553] on input "Title Additional link description, should not be the same as the link text. The…" at bounding box center [211, 559] width 88 height 16
type input "XX"
select select
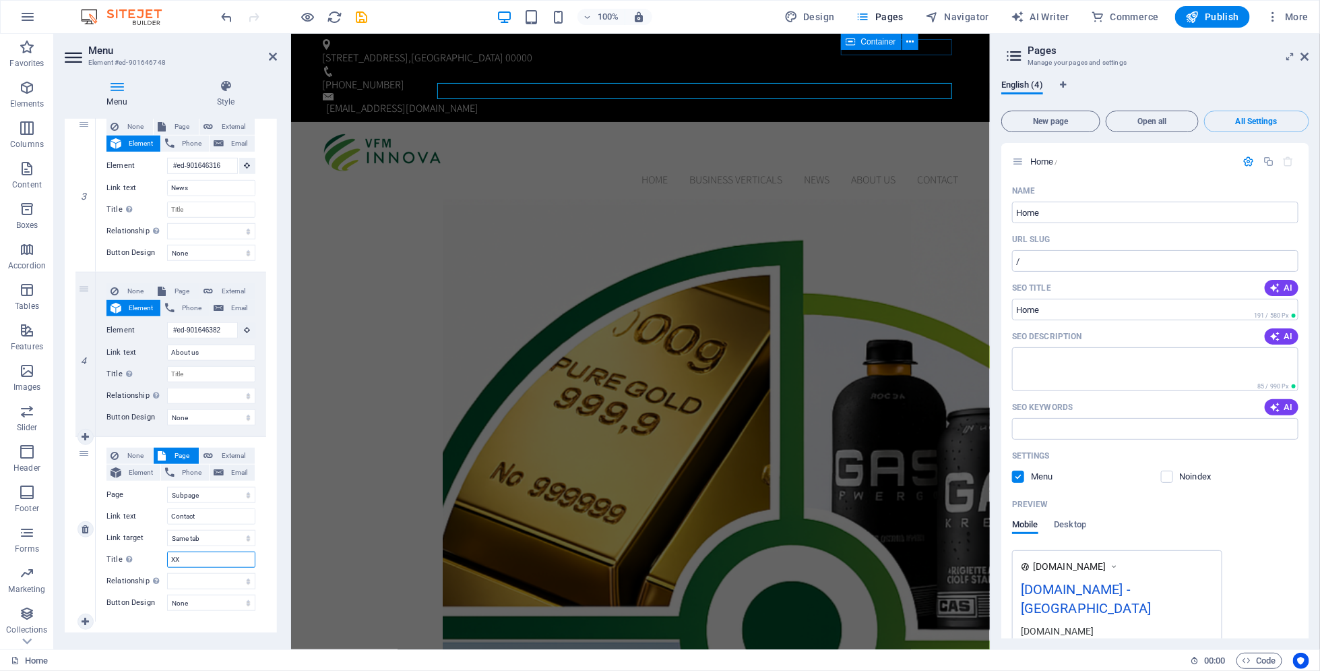
select select
type input "X"
select select
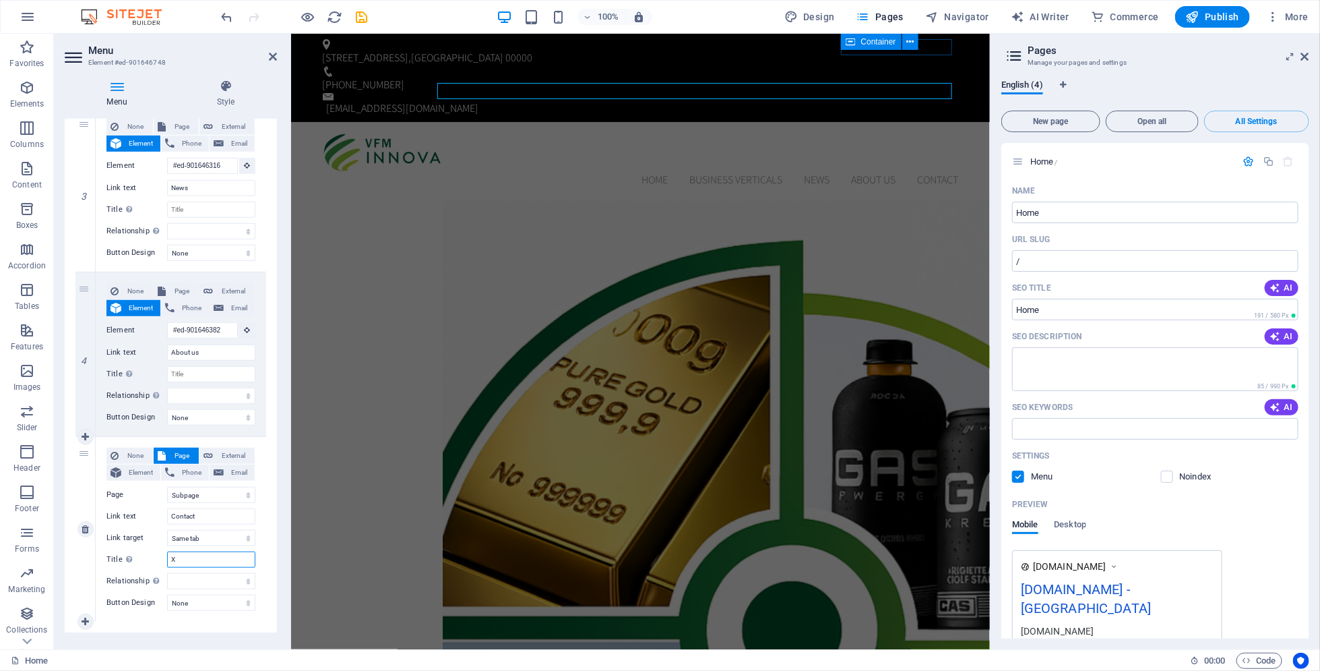
select select
type input "XCON"
select select
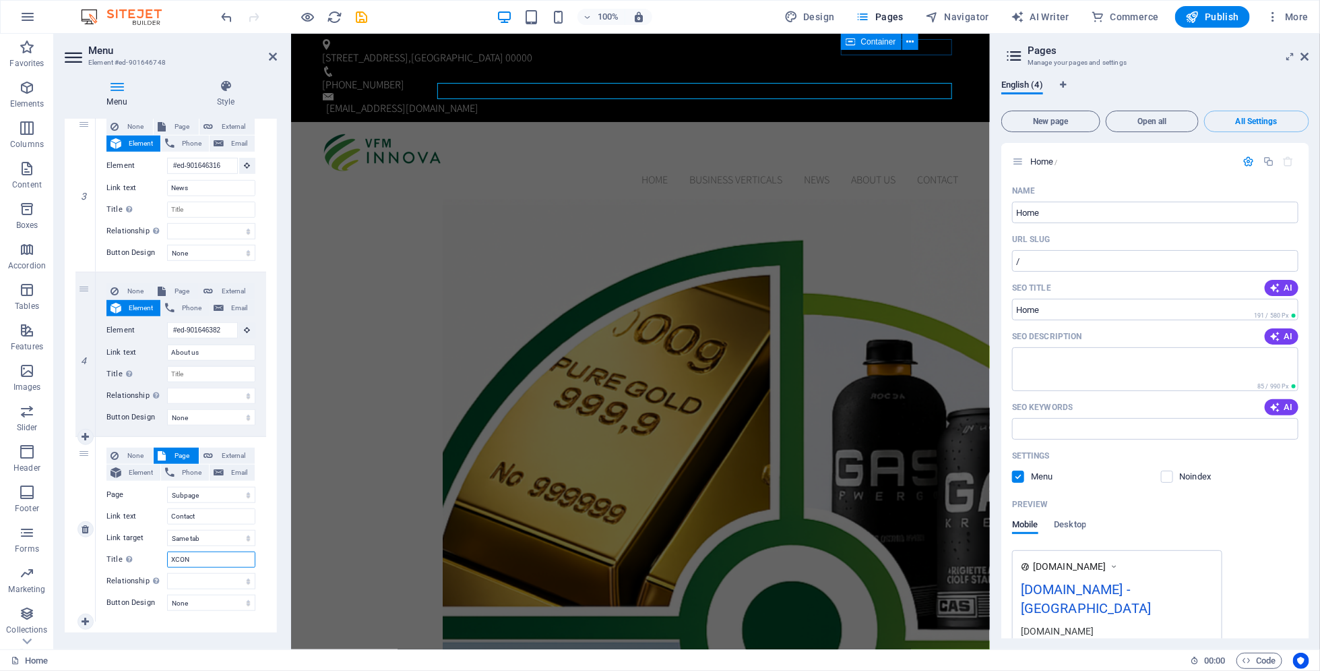
select select
type input "XCONTA"
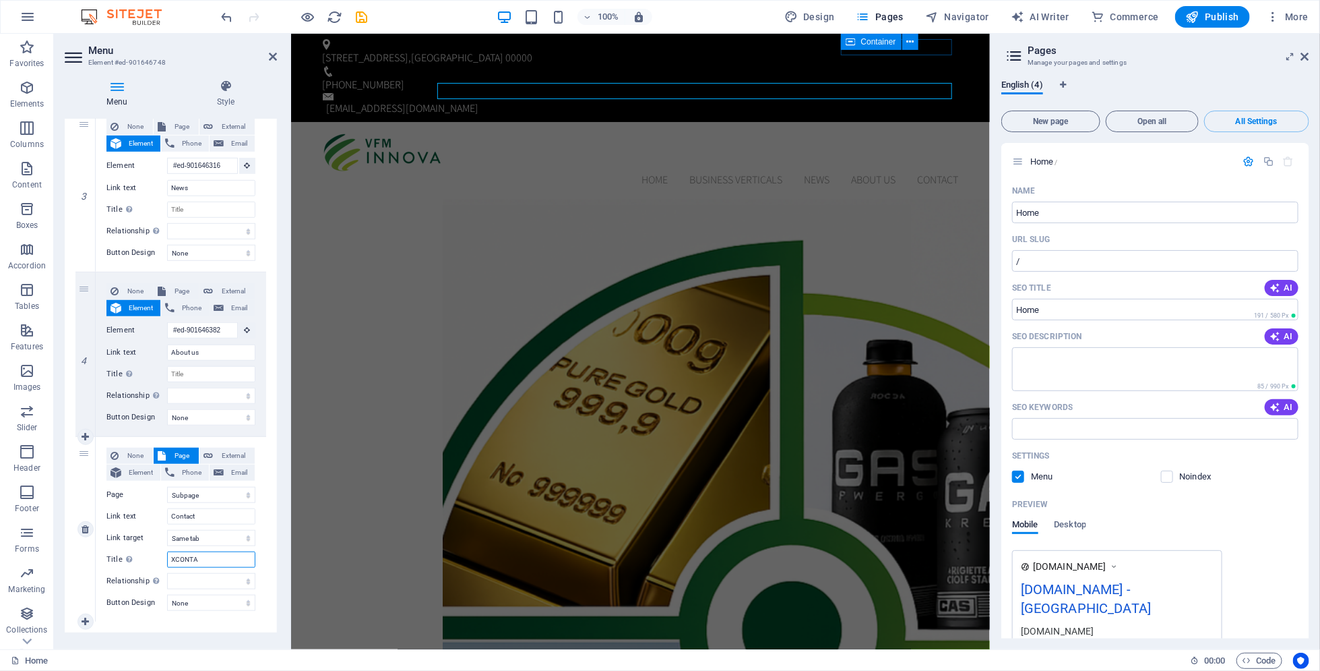
select select
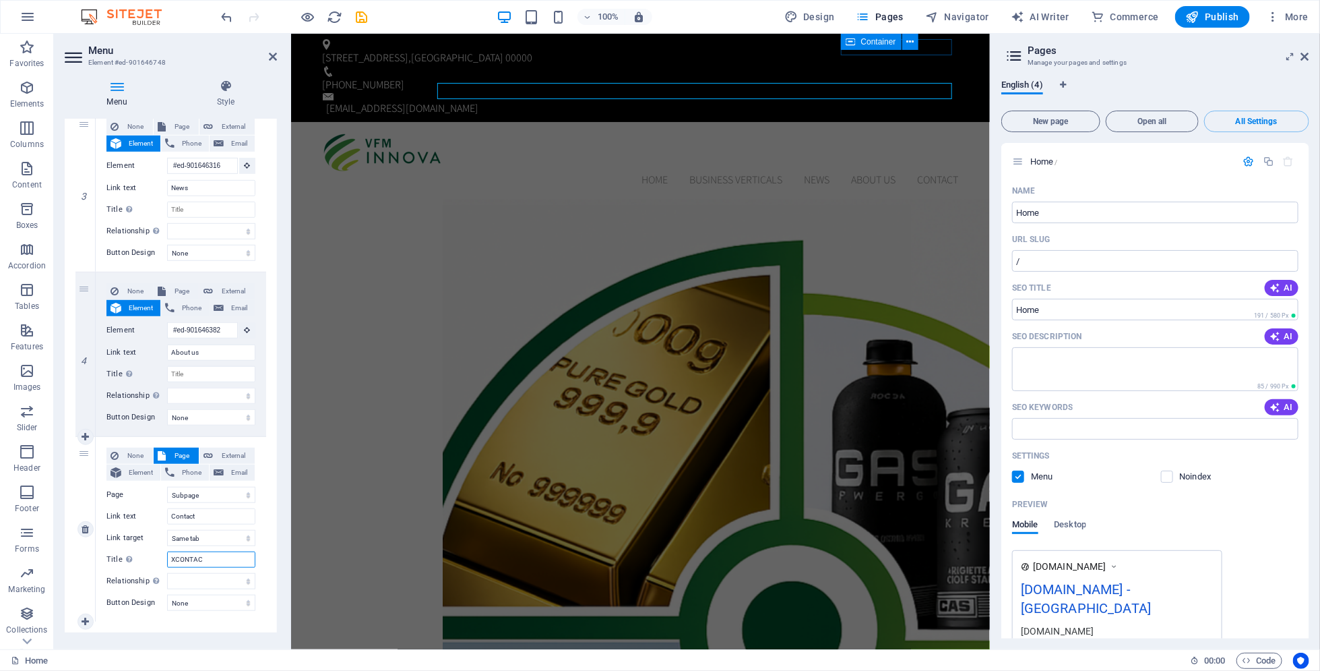
type input "XCONTACX"
select select
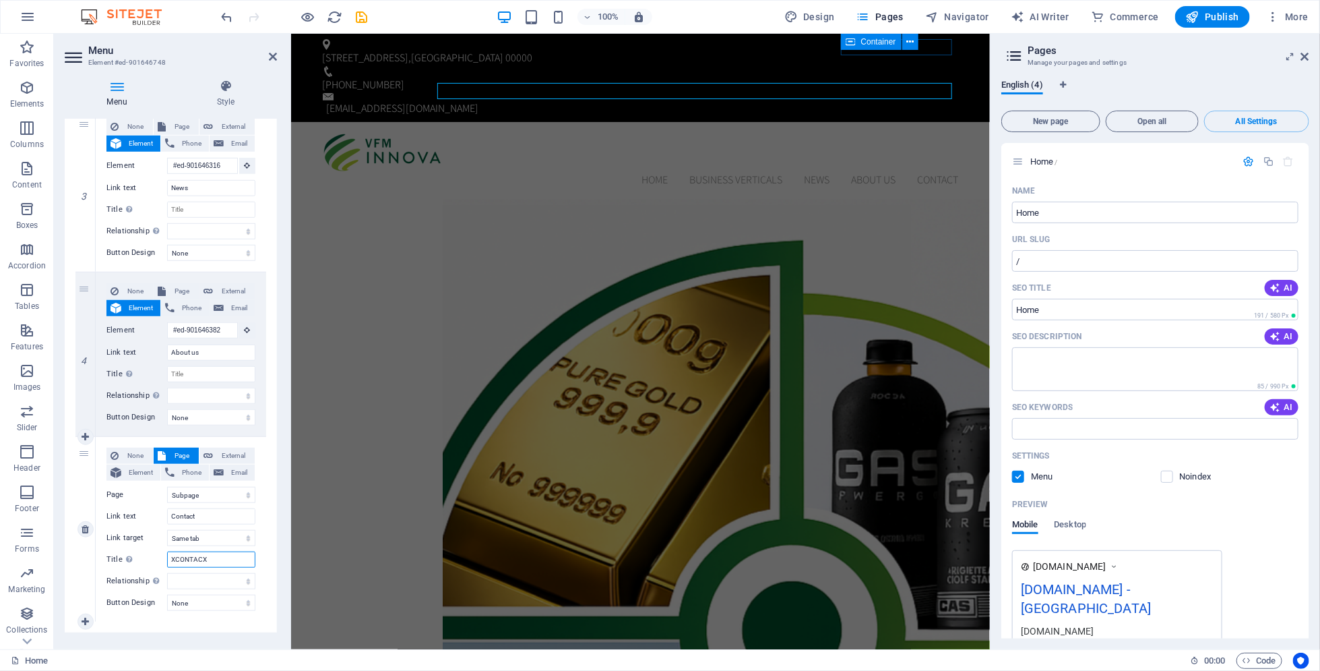
select select
type input "XCONTACXT"
select select
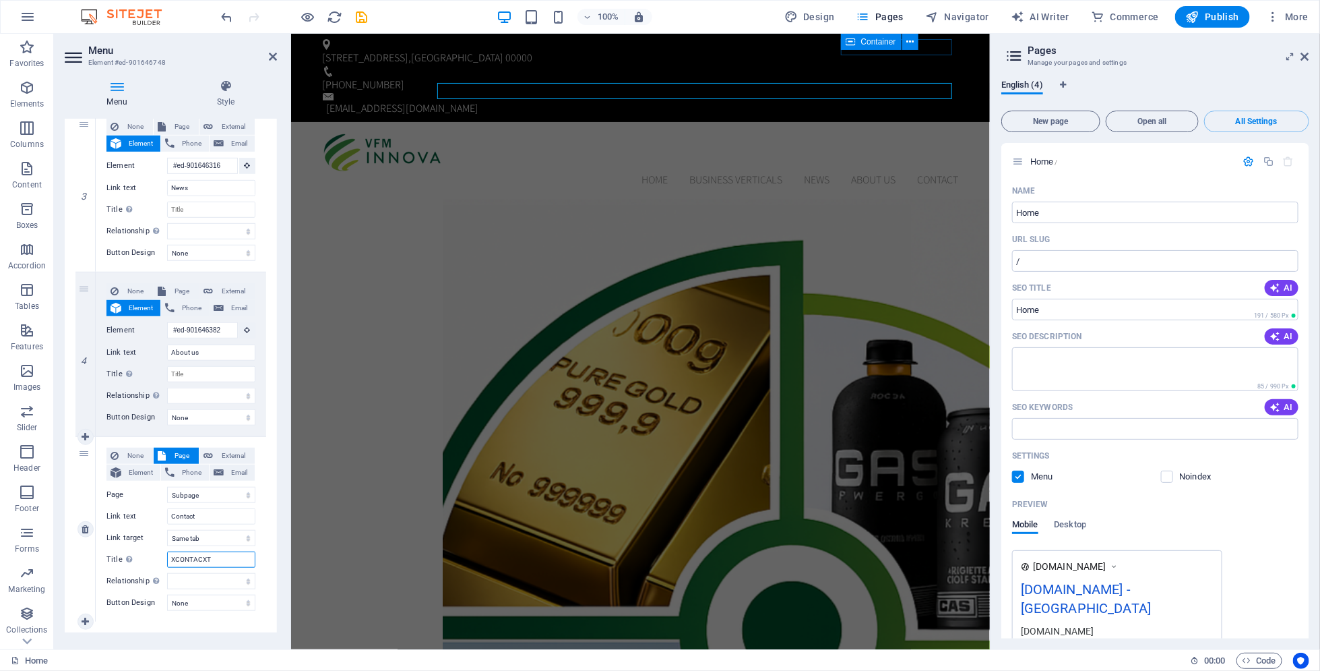
select select
type input "CONTACXT"
select select
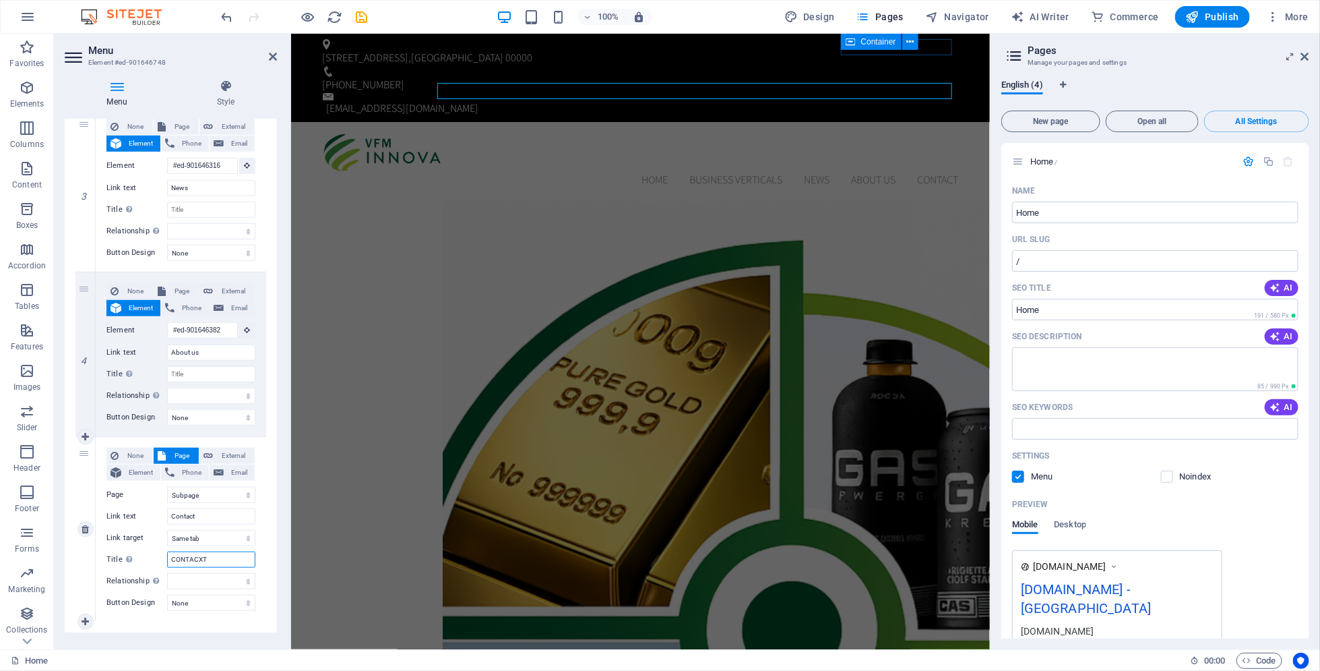
select select
type input "CONTAC"
select select
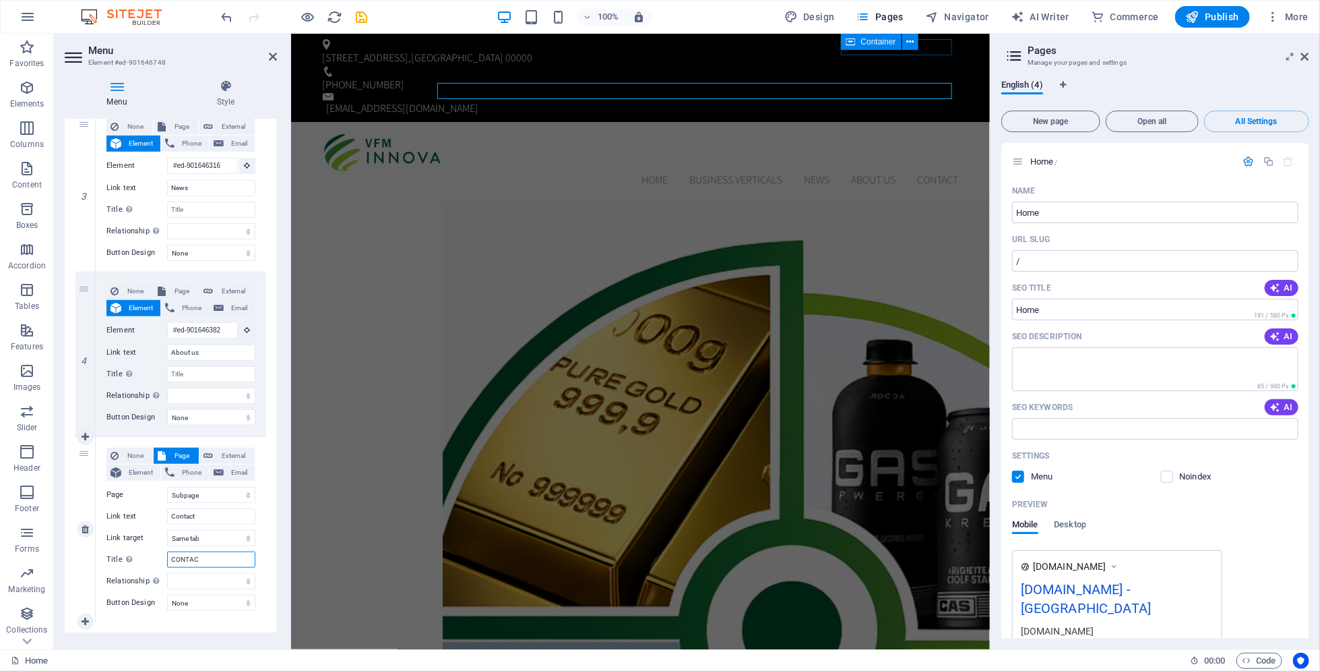
select select
type input "CONTACAT"
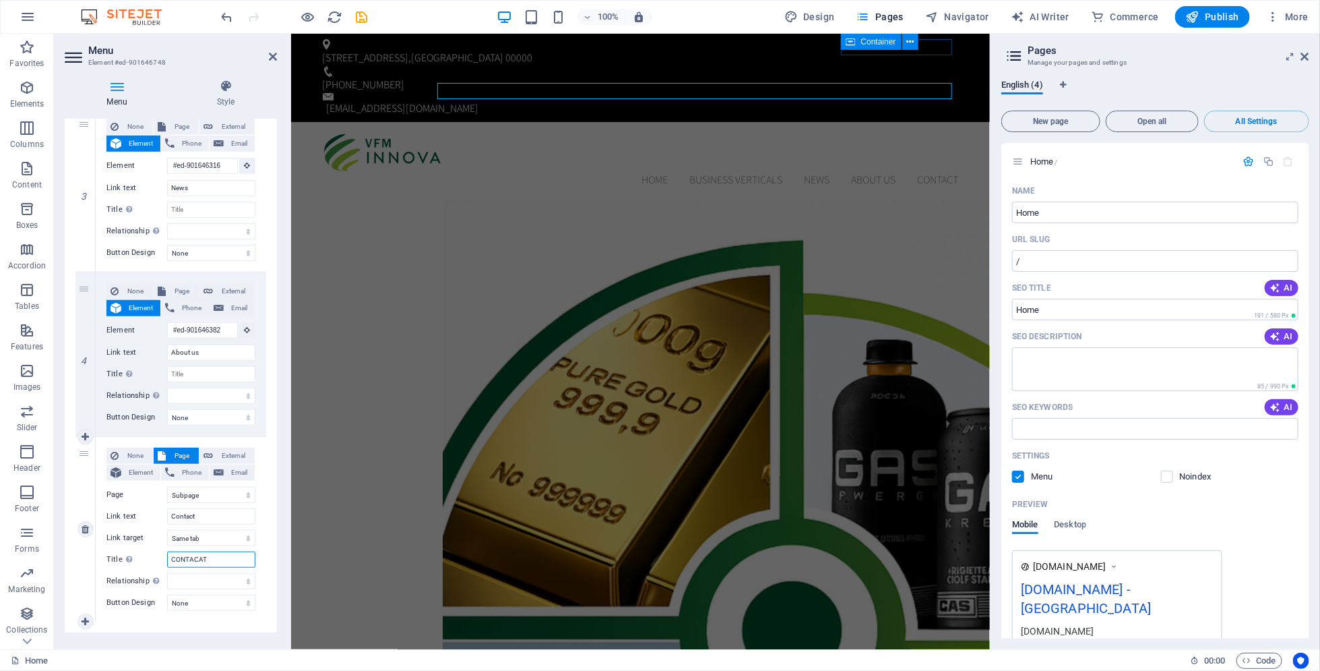
select select
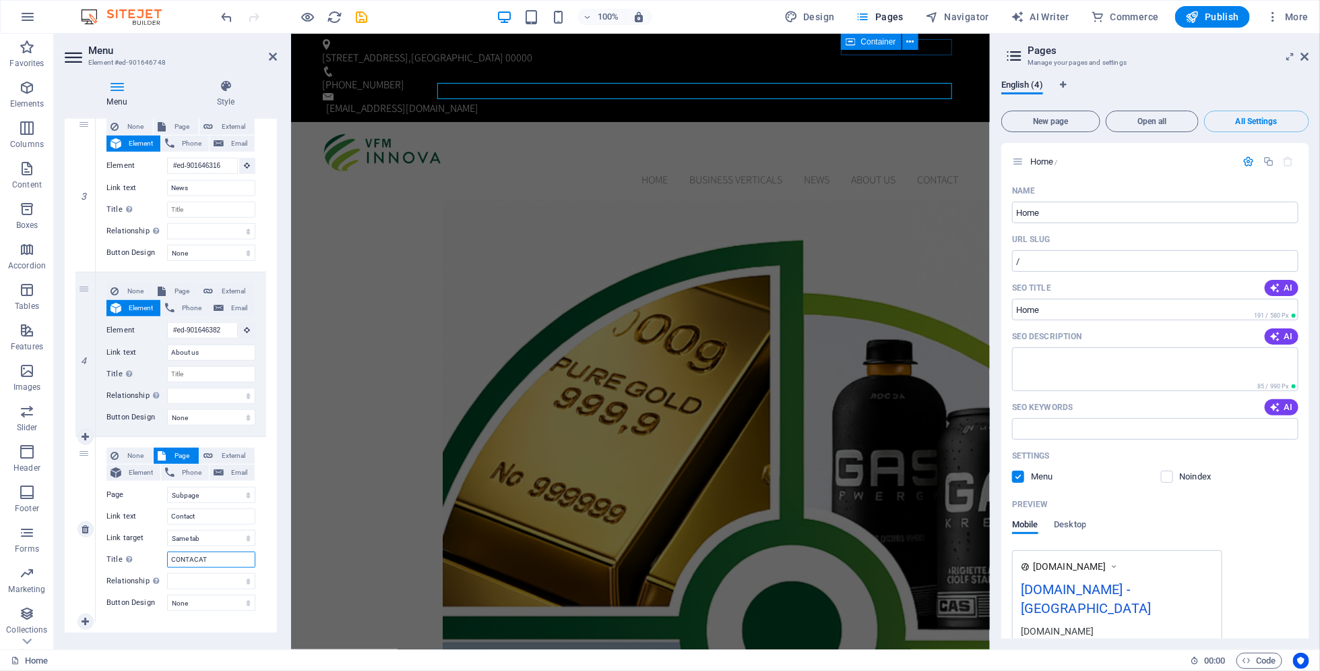
type input "CONTACAT"
select select
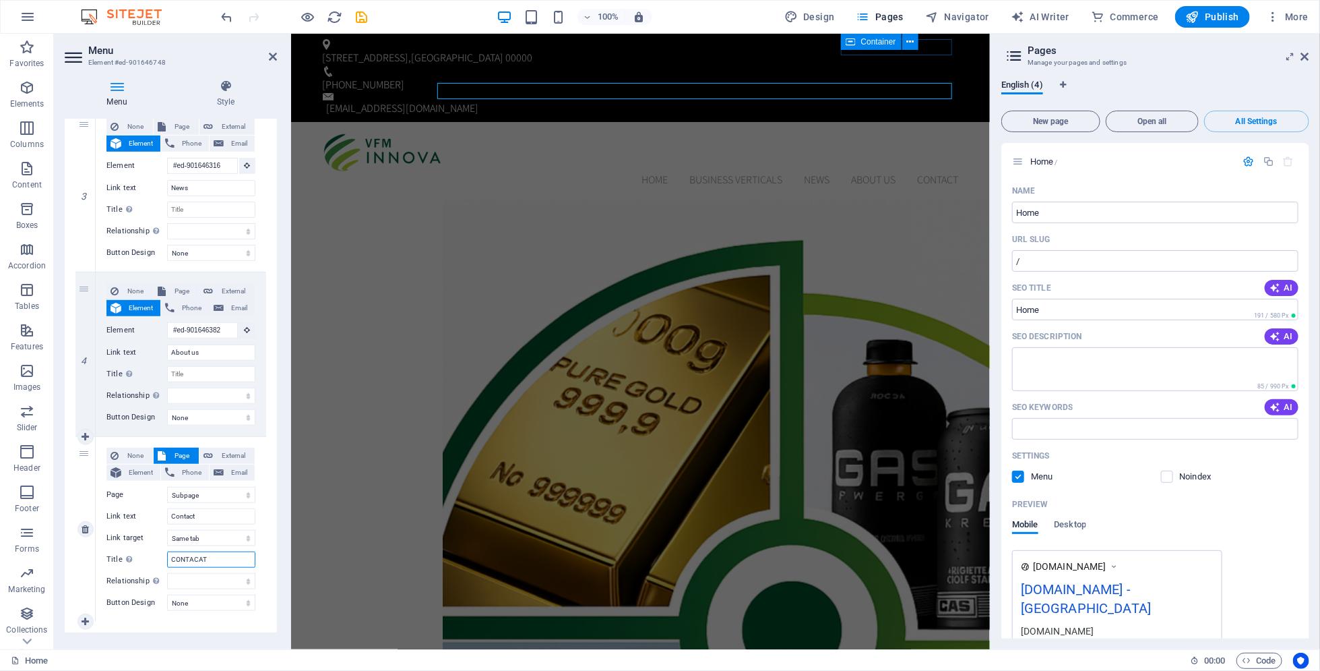
select select
type input "CONTACAT"
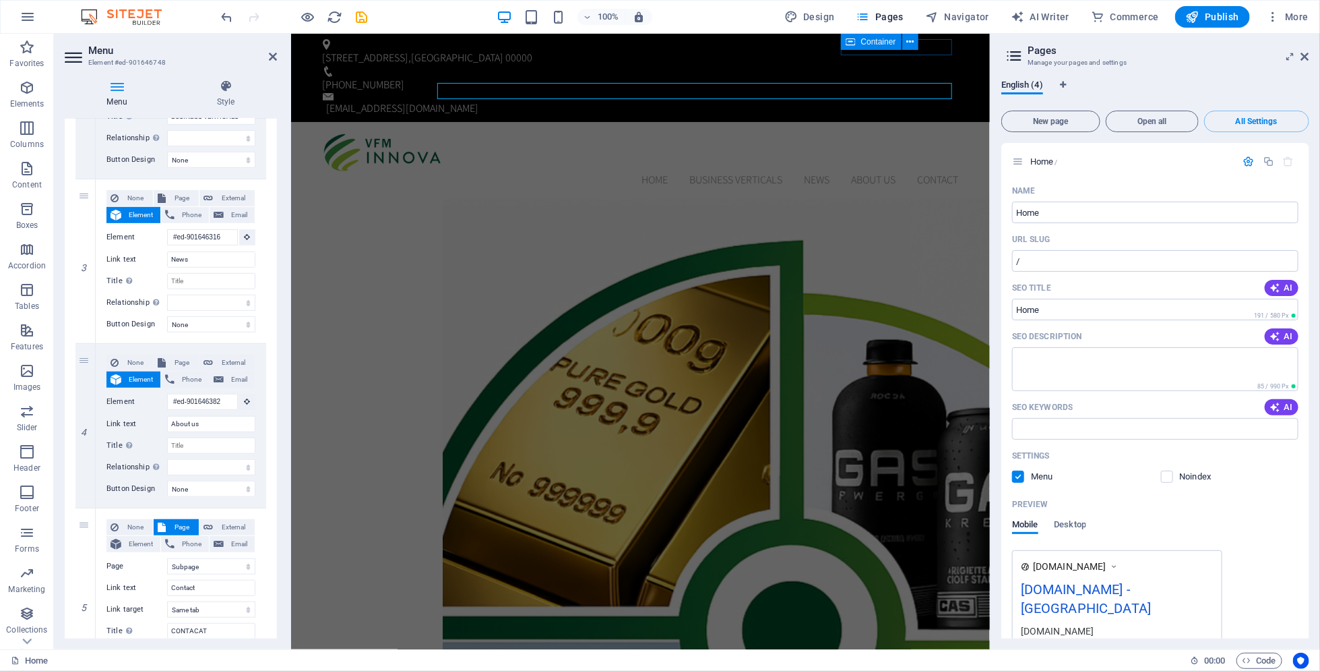
scroll to position [378, 0]
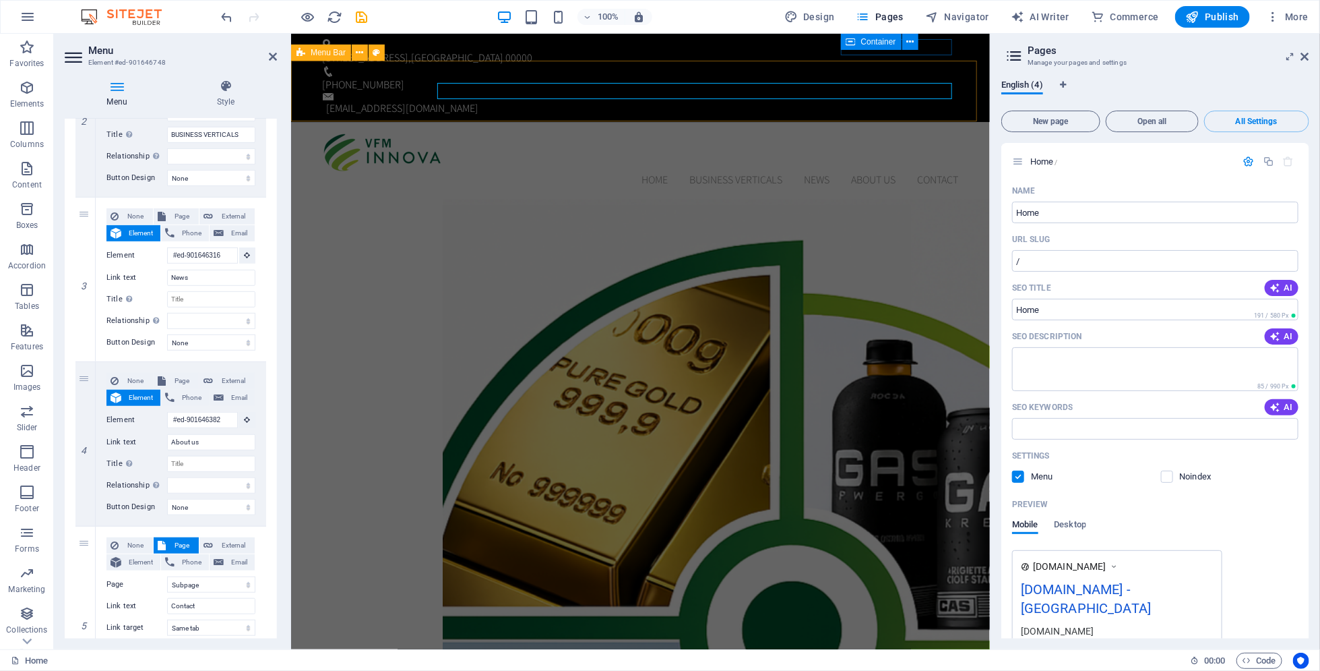
click at [632, 121] on div "Home BUSINESS VERTICALS News About us Contact" at bounding box center [640, 159] width 699 height 77
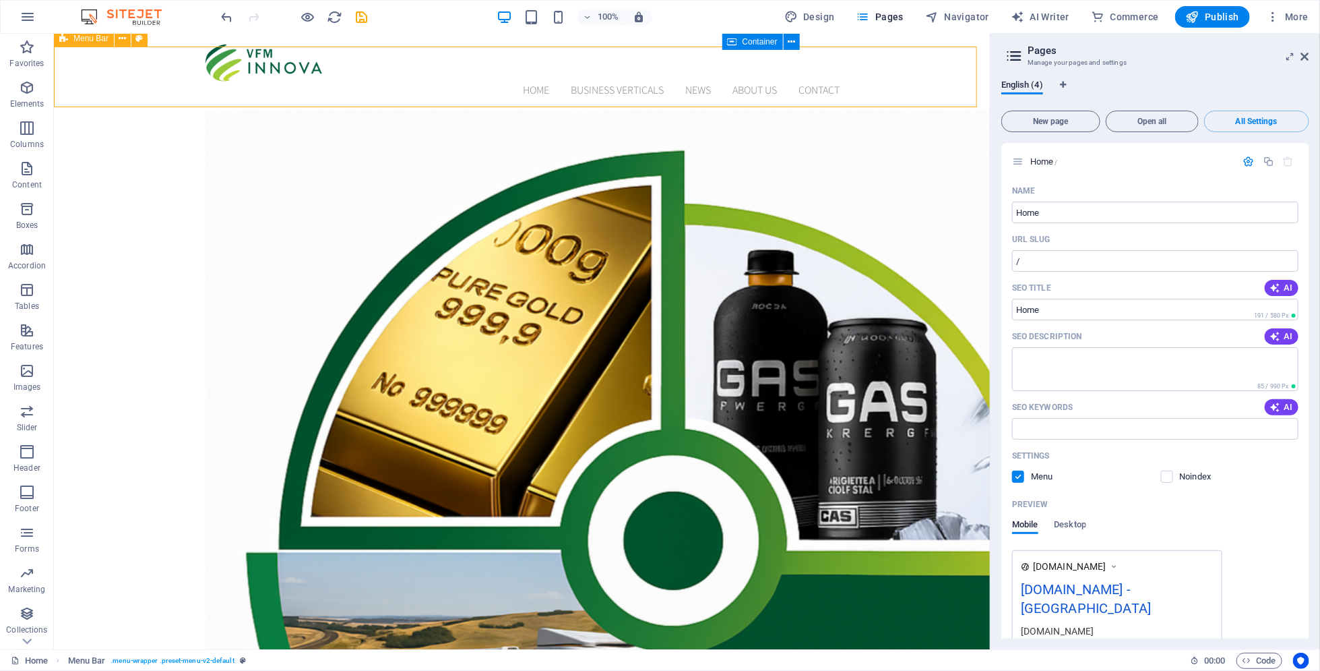
scroll to position [0, 0]
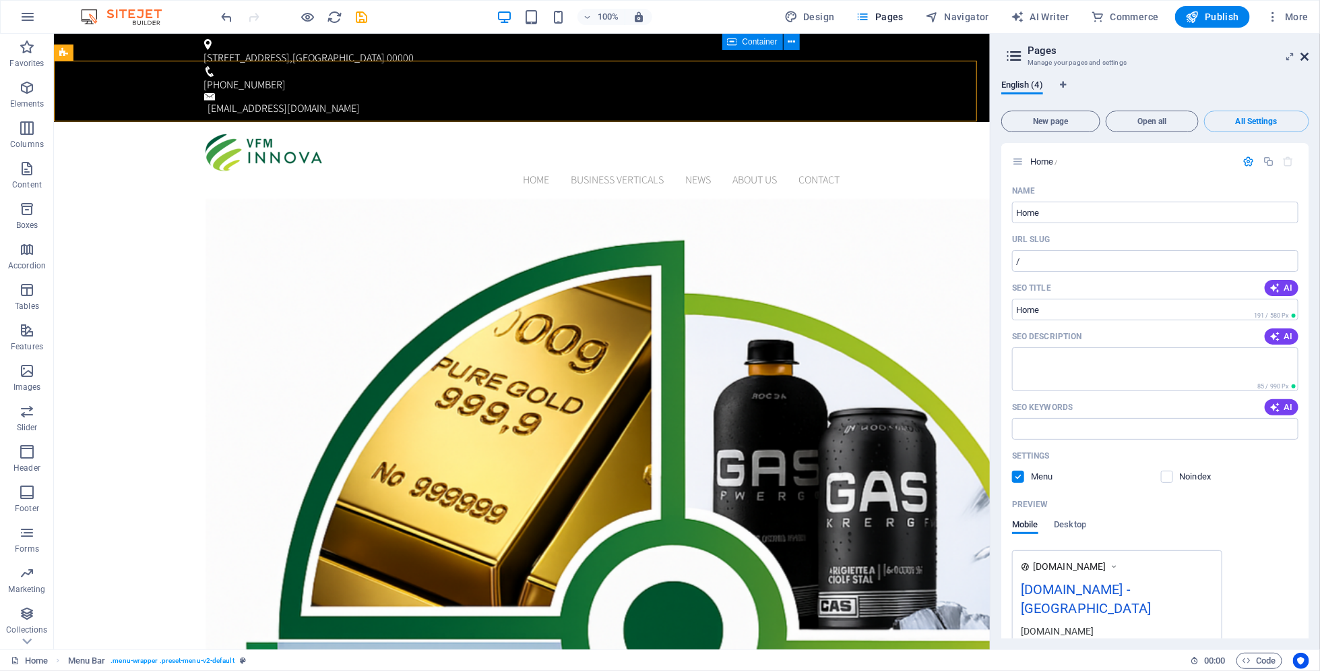
click at [1302, 59] on icon at bounding box center [1306, 56] width 8 height 11
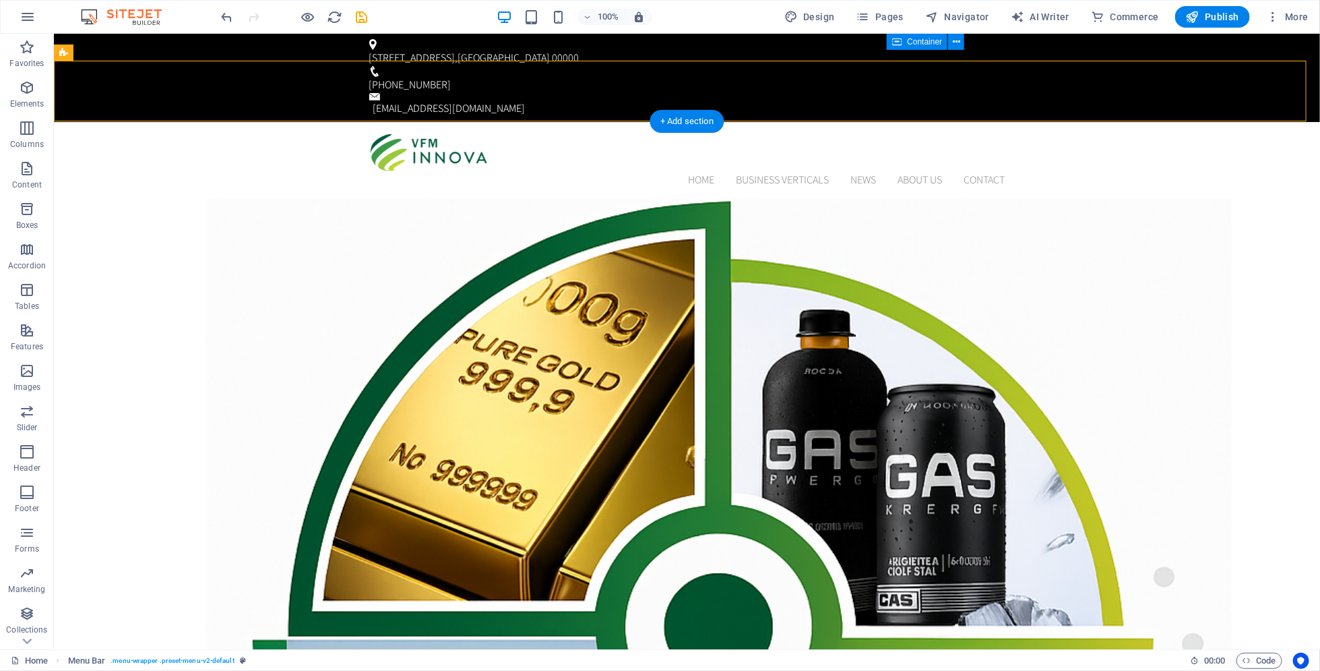
click at [1183, 198] on figure at bounding box center [718, 668] width 1027 height 941
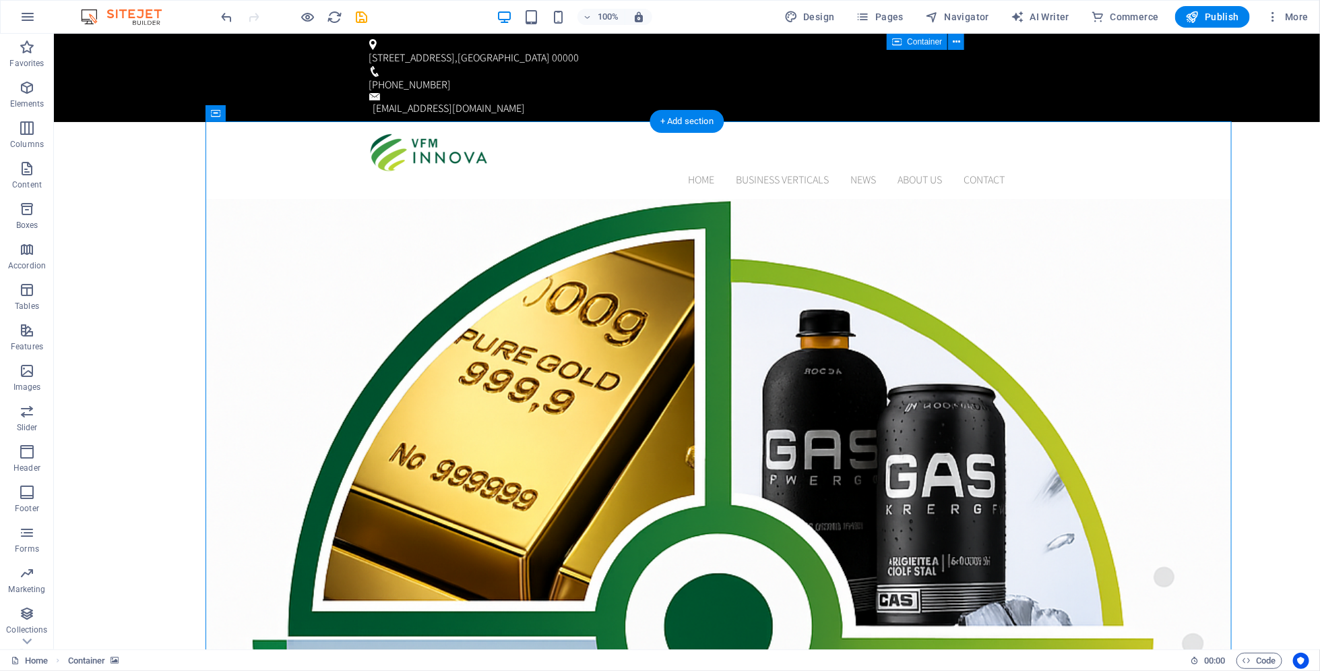
click at [1180, 198] on figure at bounding box center [718, 668] width 1027 height 941
